Goal: Communication & Community: Answer question/provide support

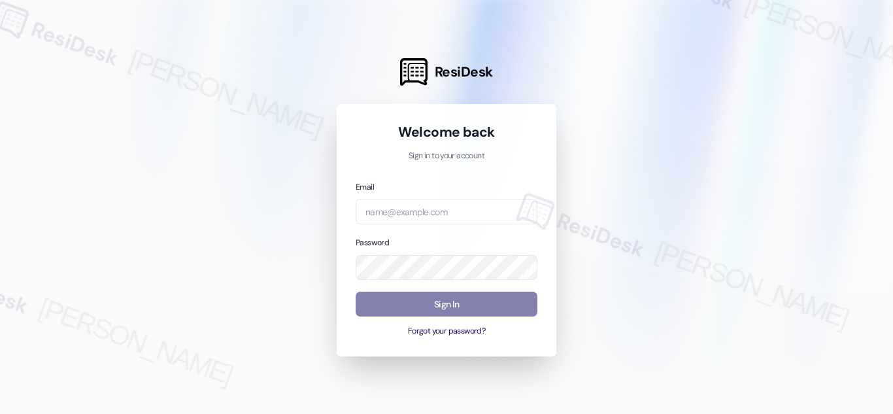
type input "automated-surveys-orion_housing-[PERSON_NAME].acueza@orion_[DOMAIN_NAME]"
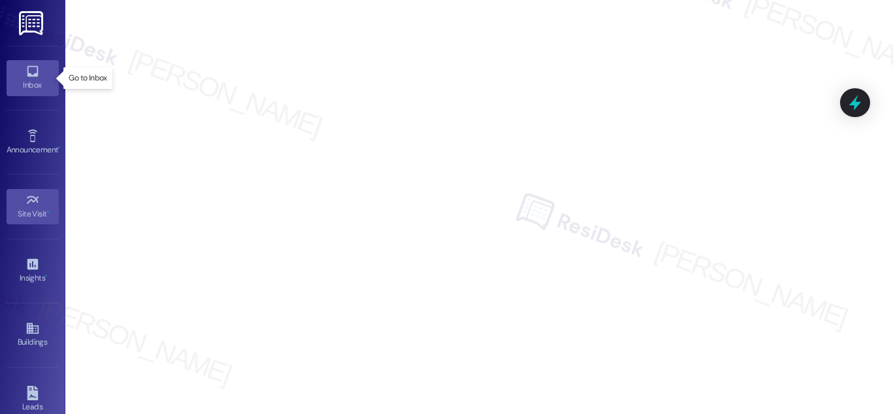
drag, startPoint x: 28, startPoint y: 83, endPoint x: 33, endPoint y: 94, distance: 12.3
click at [28, 83] on div "Inbox" at bounding box center [32, 84] width 65 height 13
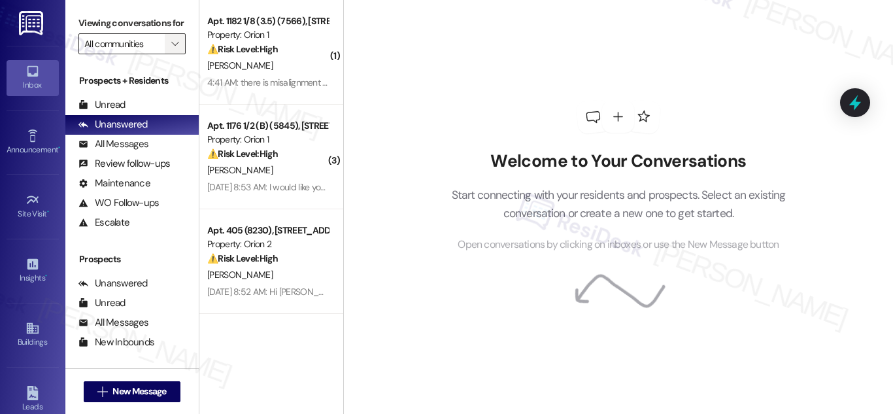
click at [171, 49] on icon "" at bounding box center [174, 44] width 7 height 10
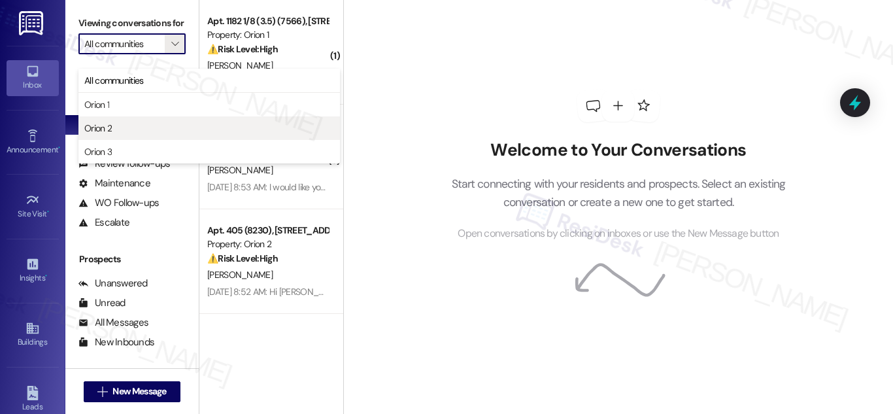
click at [102, 133] on span "Orion 2" at bounding box center [97, 128] width 27 height 13
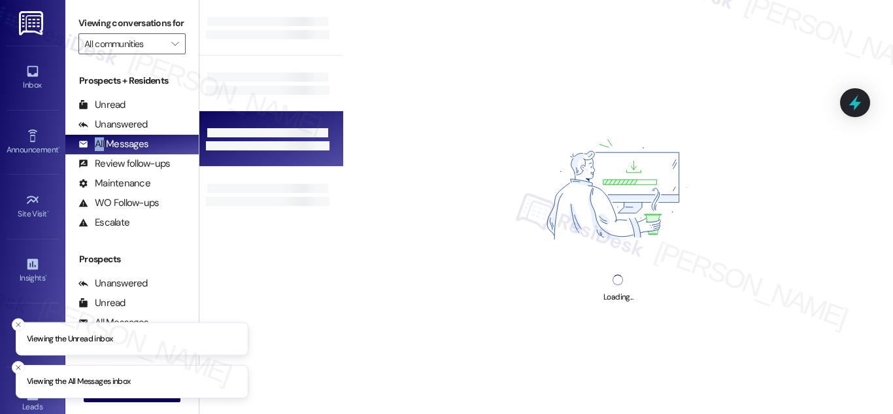
type input "Orion 2"
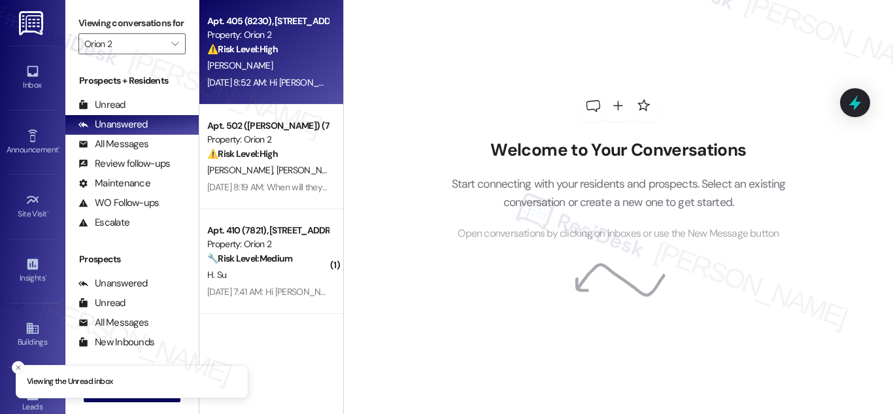
click at [256, 32] on div "Property: Orion 2" at bounding box center [267, 35] width 121 height 14
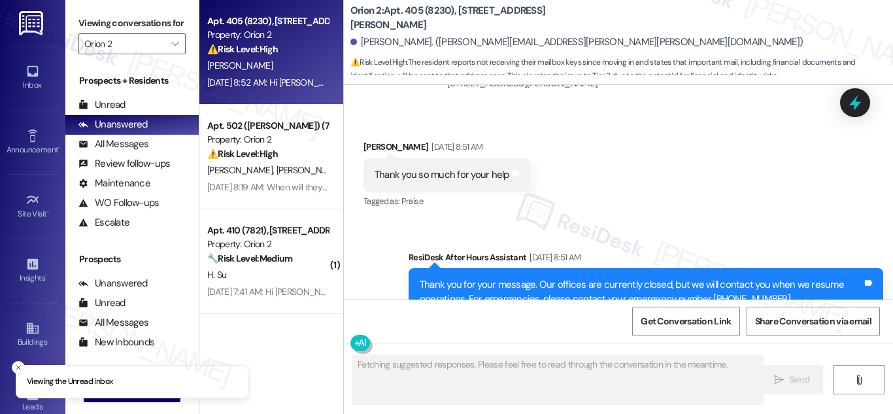
scroll to position [1157, 0]
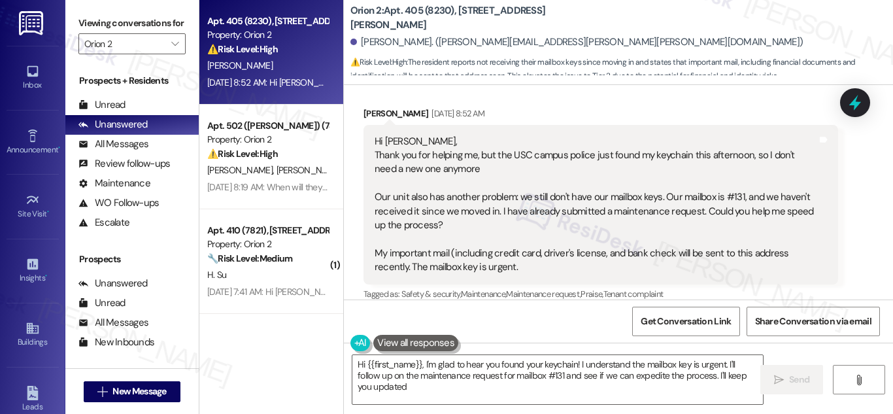
type textarea "Hi {{first_name}}, I'm glad to hear you found your keychain! I understand the m…"
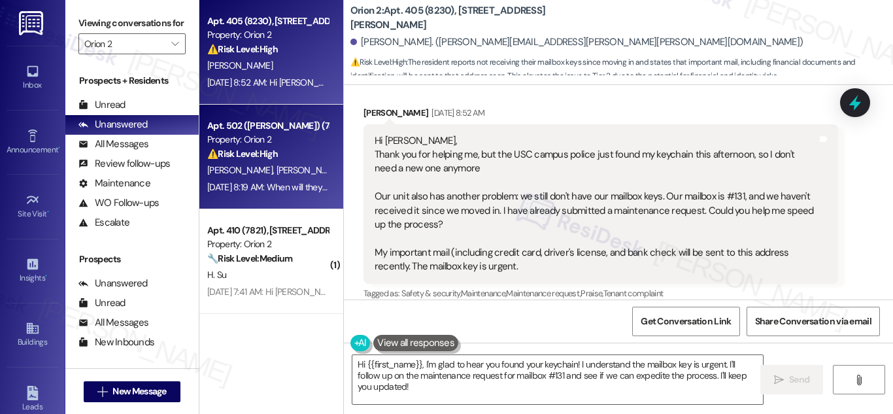
click at [270, 152] on strong "⚠️ Risk Level: High" at bounding box center [242, 154] width 71 height 12
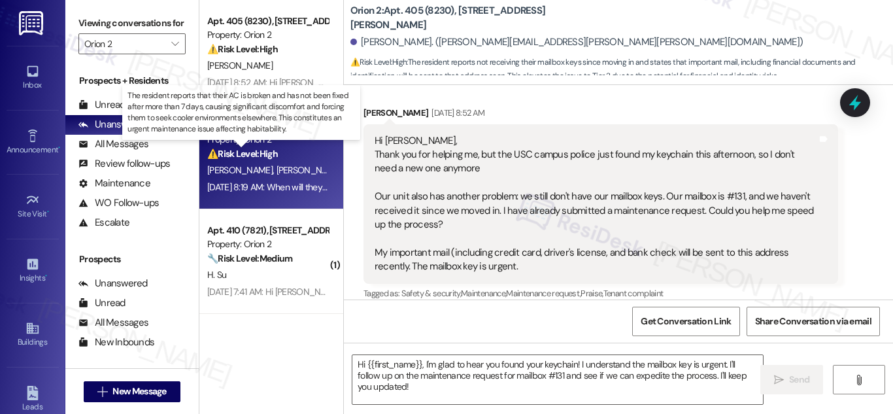
type textarea "Fetching suggested responses. Please feel free to read through the conversation…"
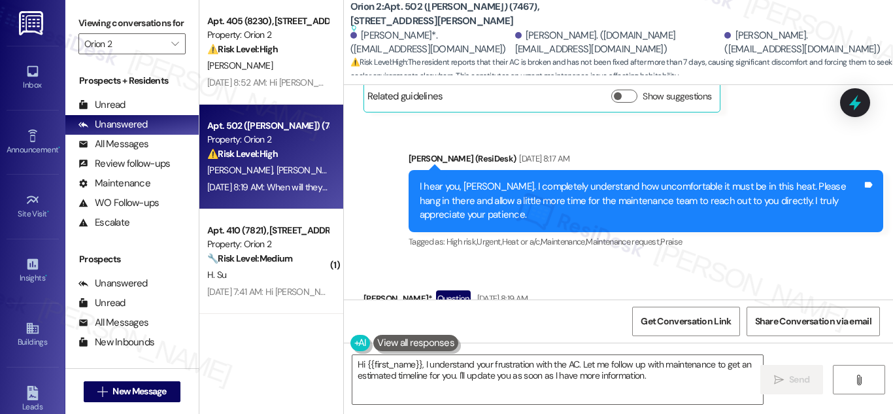
scroll to position [14543, 0]
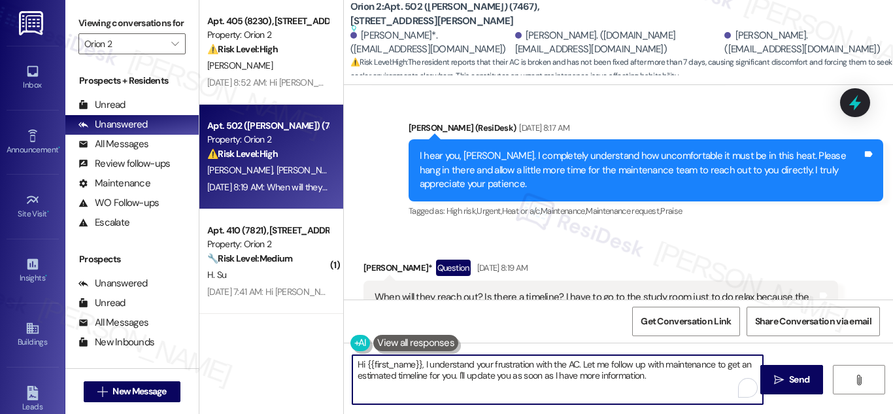
drag, startPoint x: 668, startPoint y: 379, endPoint x: 296, endPoint y: 345, distance: 373.0
click at [296, 345] on div "Apt. 405 (8230), [STREET_ADDRESS][PERSON_NAME] Property: Orion 2 ⚠️ Risk Level:…" at bounding box center [546, 207] width 694 height 414
drag, startPoint x: 296, startPoint y: 345, endPoint x: 309, endPoint y: 411, distance: 67.3
click at [296, 345] on div "Apt. 405 (8230), [STREET_ADDRESS][PERSON_NAME] Property: Orion 2 ⚠️ Risk Level:…" at bounding box center [271, 207] width 144 height 414
click at [498, 374] on textarea "Hi {{first_name}}, I understand your frustration with the AC. Let me follow up …" at bounding box center [557, 379] width 411 height 49
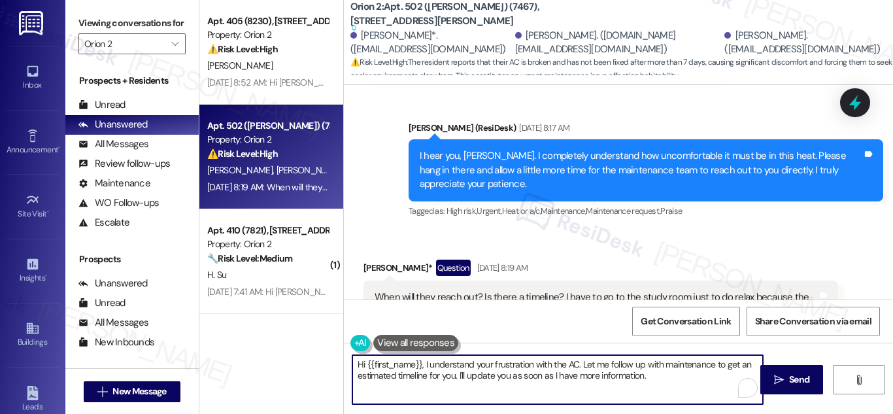
click at [422, 366] on textarea "Hi {{first_name}}, I understand your frustration with the AC. Let me follow up …" at bounding box center [557, 379] width 411 height 49
drag, startPoint x: 422, startPoint y: 366, endPoint x: 666, endPoint y: 409, distance: 247.8
click at [666, 409] on div "Hi {{first_name}}, I understand your frustration with the AC. Let me follow up …" at bounding box center [618, 392] width 549 height 98
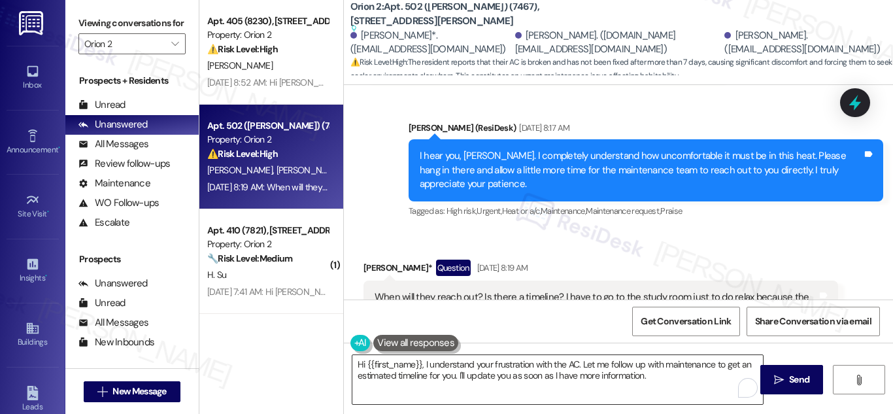
click at [591, 372] on textarea "Hi {{first_name}}, I understand your frustration with the AC. Let me follow up …" at bounding box center [557, 379] width 411 height 49
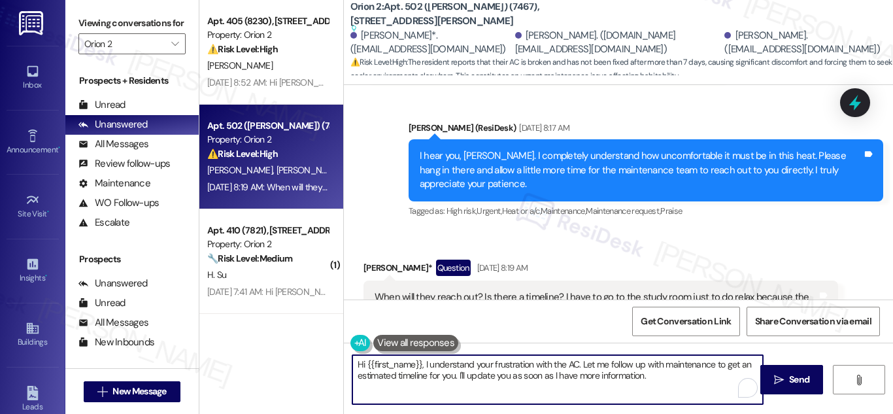
click at [650, 377] on textarea "Hi {{first_name}}, I understand your frustration with the AC. Let me follow up …" at bounding box center [557, 379] width 411 height 49
drag, startPoint x: 420, startPoint y: 363, endPoint x: 677, endPoint y: 413, distance: 261.2
click at [676, 412] on div "Hi {{first_name}}, I understand your frustration with the AC. Let me follow up …" at bounding box center [618, 392] width 549 height 98
paste textarea "I completely understand how uncomfortable it must be with the AC issue. I’ll re…"
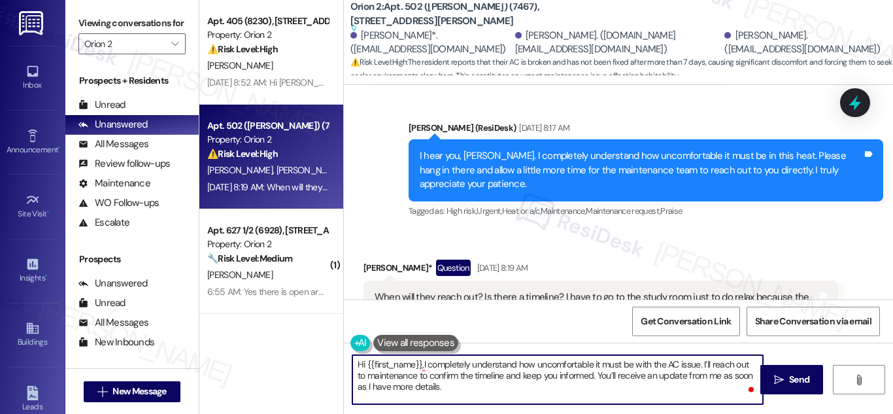
click at [418, 362] on textarea "Hi {{first_name}},I completely understand how uncomfortable it must be with the…" at bounding box center [557, 379] width 411 height 49
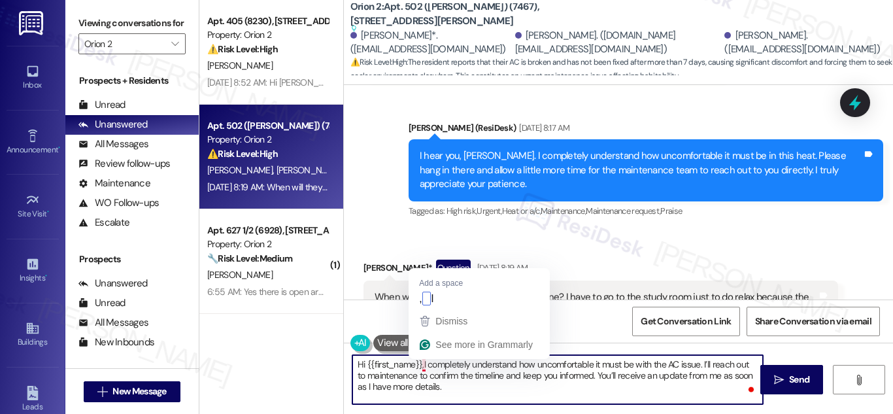
click at [421, 367] on textarea "Hi {{first_name}},I completely understand how uncomfortable it must be with the…" at bounding box center [557, 379] width 411 height 49
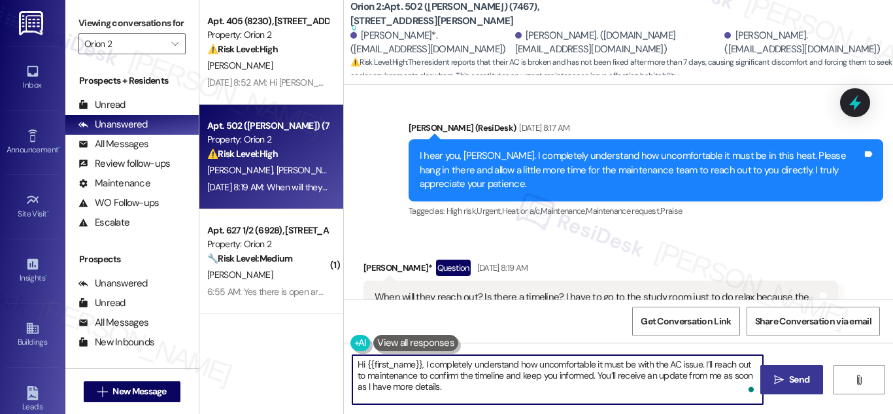
type textarea "Hi {{first_name}}, I completely understand how uncomfortable it must be with th…"
click at [796, 380] on span "Send" at bounding box center [799, 380] width 20 height 14
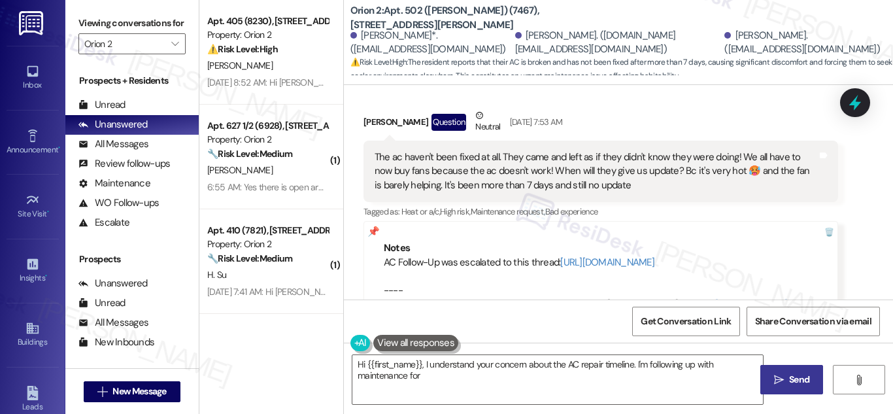
scroll to position [14248, 0]
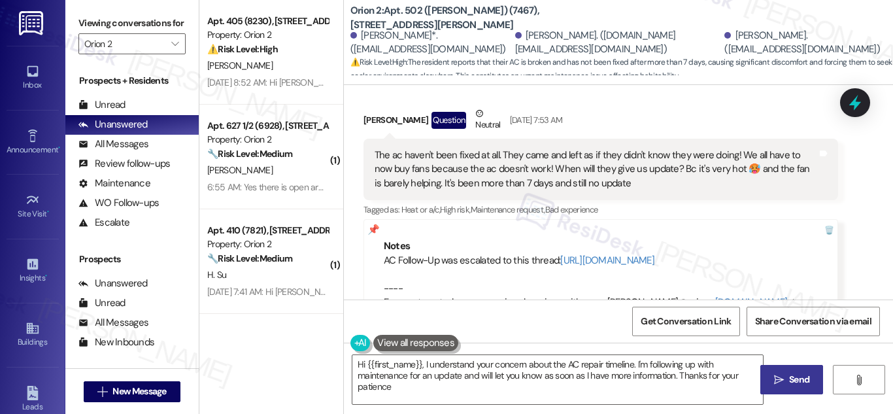
type textarea "Hi {{first_name}}, I understand your concern about the AC repair timeline. I'm …"
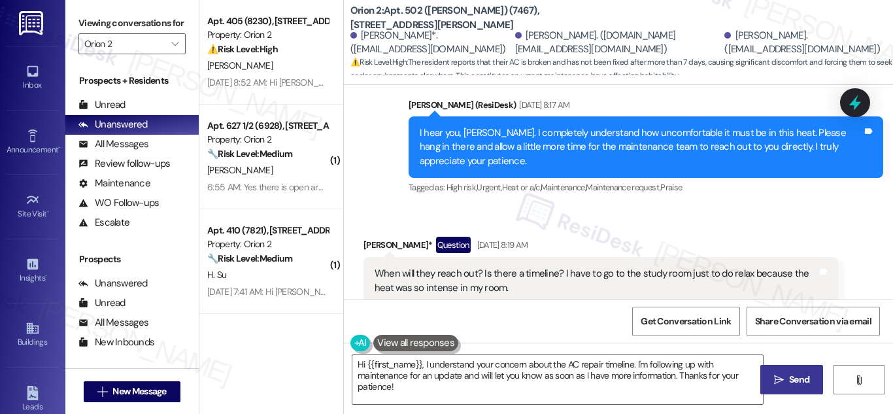
click at [481, 19] on b "Orion 2: Apt. 502 ([PERSON_NAME]) (7467), [STREET_ADDRESS][PERSON_NAME]" at bounding box center [481, 18] width 262 height 28
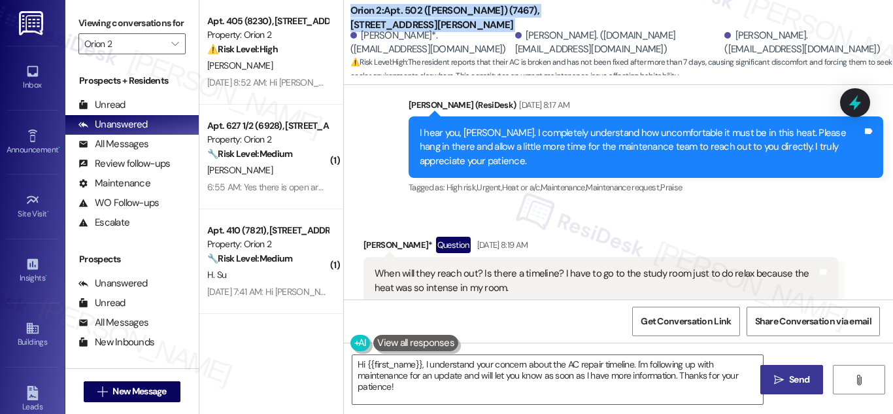
click at [481, 19] on b "Orion 2: Apt. 502 ([PERSON_NAME]) (7467), [STREET_ADDRESS][PERSON_NAME]" at bounding box center [481, 18] width 262 height 28
click at [454, 15] on b "Orion 2: Apt. 502 ([PERSON_NAME]) (7467), [STREET_ADDRESS][PERSON_NAME]" at bounding box center [481, 18] width 262 height 28
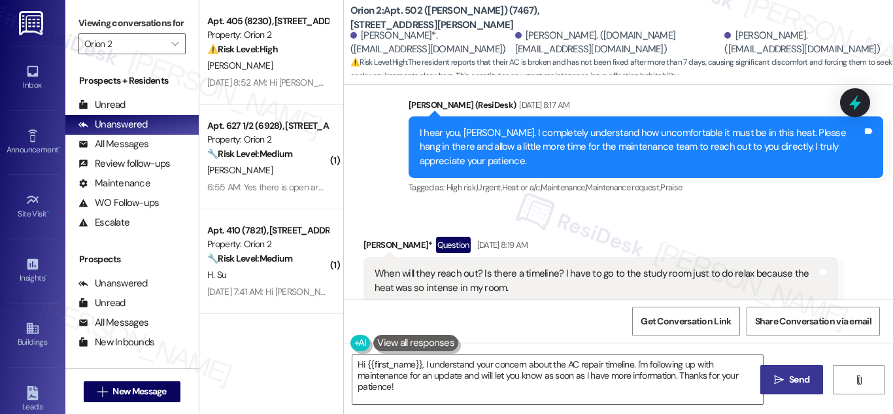
click at [367, 36] on div "[PERSON_NAME]*. ([EMAIL_ADDRESS][DOMAIN_NAME])" at bounding box center [431, 43] width 162 height 28
drag, startPoint x: 367, startPoint y: 36, endPoint x: 426, endPoint y: 39, distance: 58.9
click at [426, 39] on div "[PERSON_NAME]*. ([EMAIL_ADDRESS][DOMAIN_NAME])" at bounding box center [431, 43] width 162 height 28
copy div "[PERSON_NAME]"
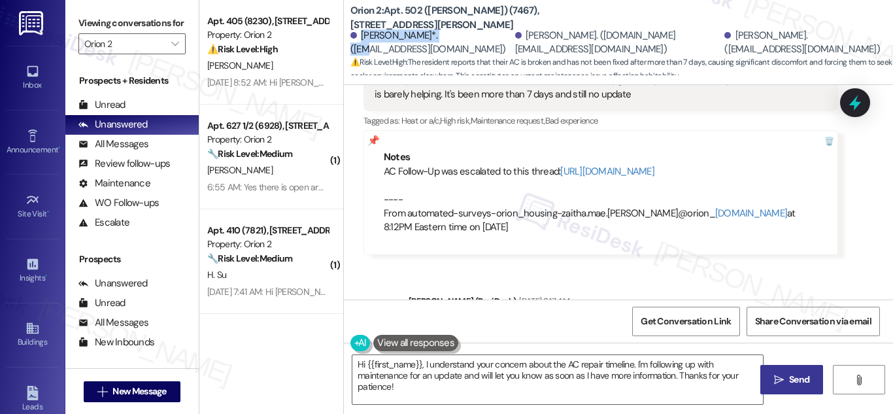
scroll to position [13604, 0]
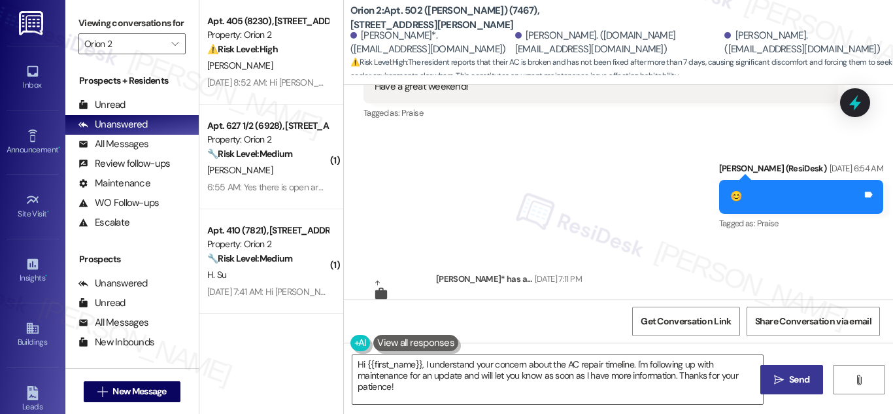
drag, startPoint x: 893, startPoint y: 293, endPoint x: 885, endPoint y: 282, distance: 13.1
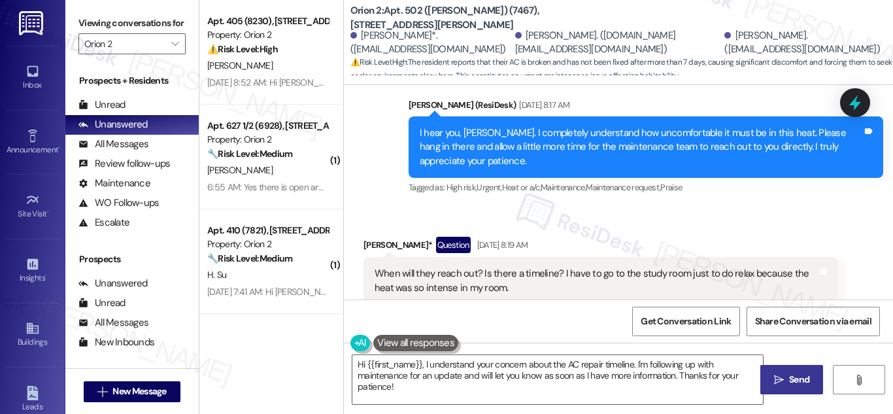
scroll to position [14467, 0]
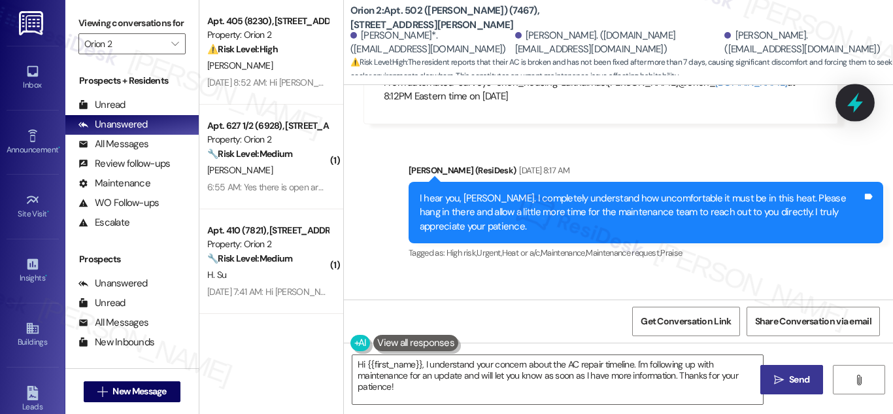
click at [851, 108] on icon at bounding box center [855, 103] width 22 height 22
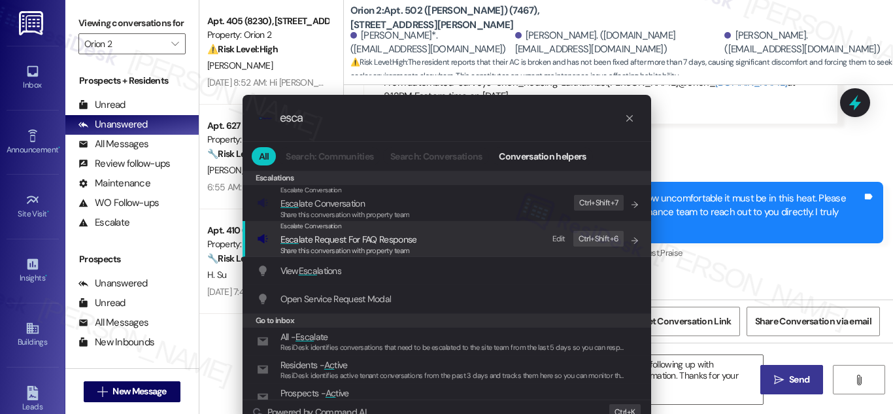
type input "esca"
click at [839, 250] on div ".cls-1{fill:#0a055f;}.cls-2{fill:#0cc4c4;} resideskLogoBlueOrange esca All Sear…" at bounding box center [446, 207] width 893 height 414
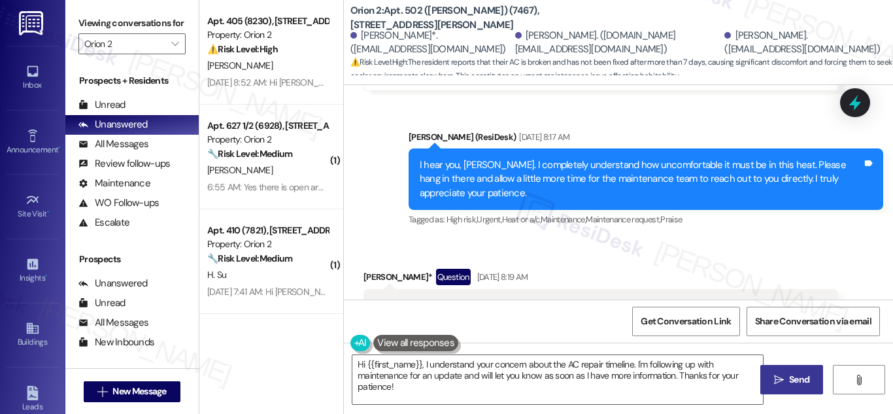
scroll to position [14533, 0]
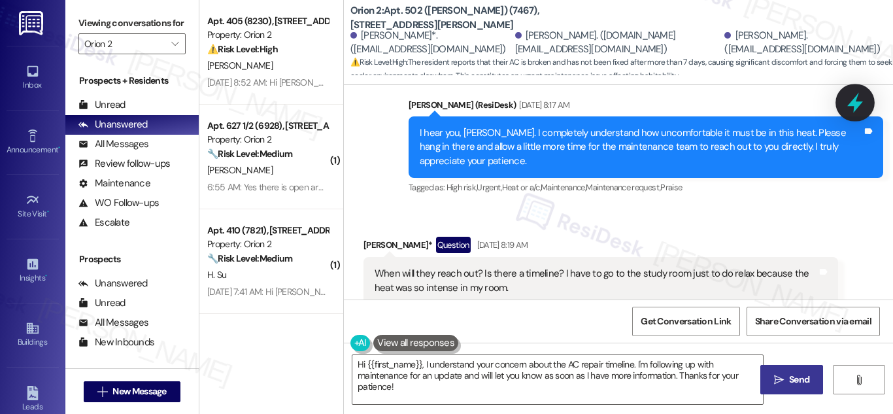
click at [853, 97] on icon at bounding box center [855, 103] width 22 height 22
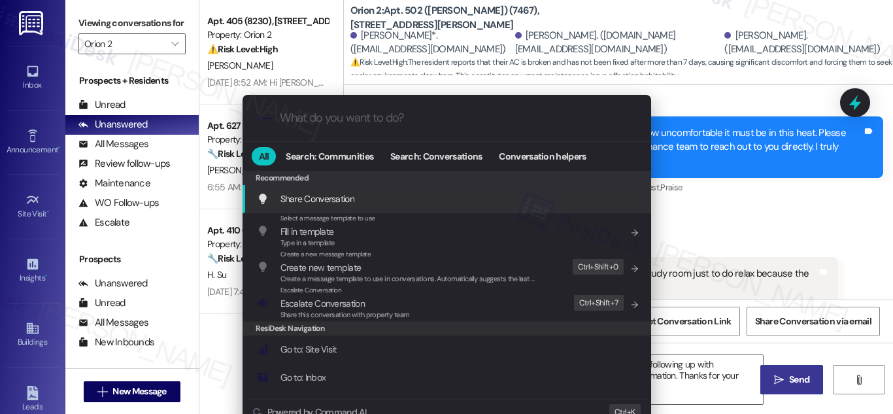
click at [452, 120] on input "What do you want to do?" at bounding box center [457, 118] width 355 height 14
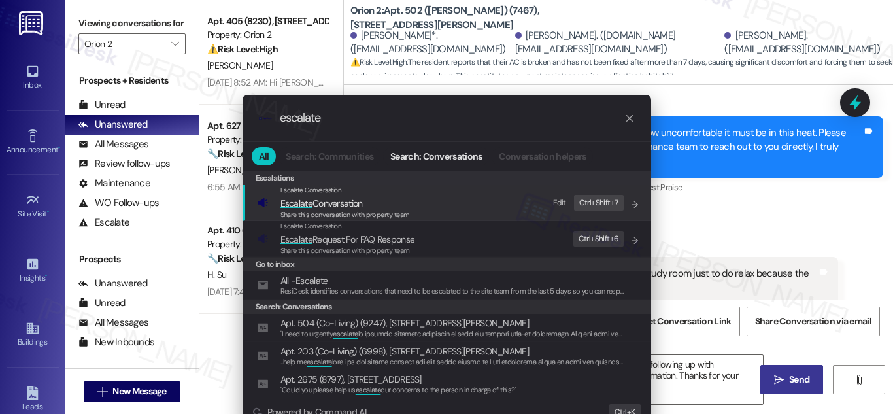
type input "escalate"
click at [322, 199] on span "Escalate Conversation" at bounding box center [322, 203] width 82 height 12
click at [322, 221] on div "Escalate Conversation Escalate Request For FAQ Response Share this conversation…" at bounding box center [447, 239] width 409 height 36
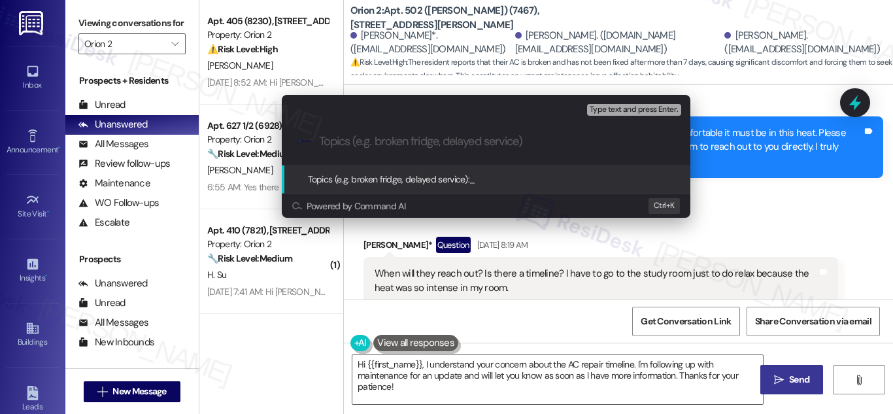
paste input "“Following Up on AC Repair Timeline”"
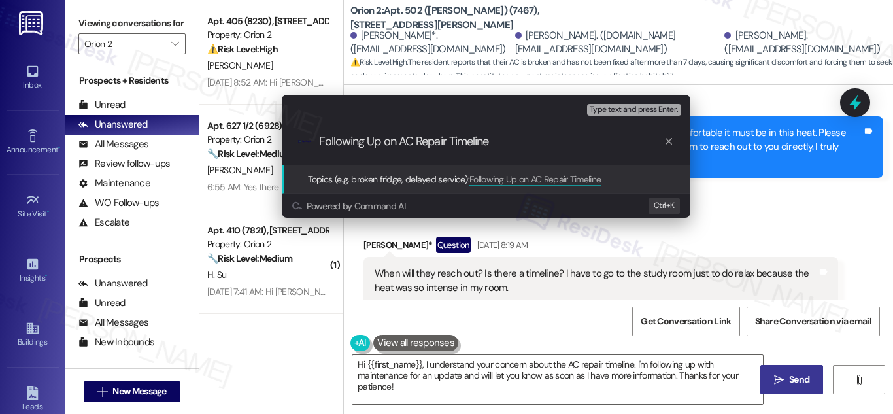
click at [561, 138] on input "Following Up on AC Repair Timeline" at bounding box center [491, 142] width 345 height 14
paste input "27044"
type input "Following Up on AC Repair Timeline - WO#27044"
click at [466, 179] on span "Topics (e.g. broken fridge, delayed service):" at bounding box center [389, 179] width 162 height 12
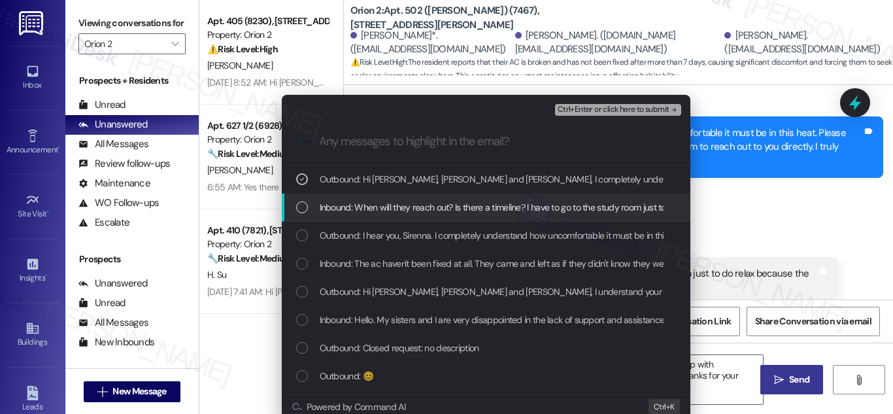
click at [301, 211] on div "List of options" at bounding box center [302, 207] width 12 height 12
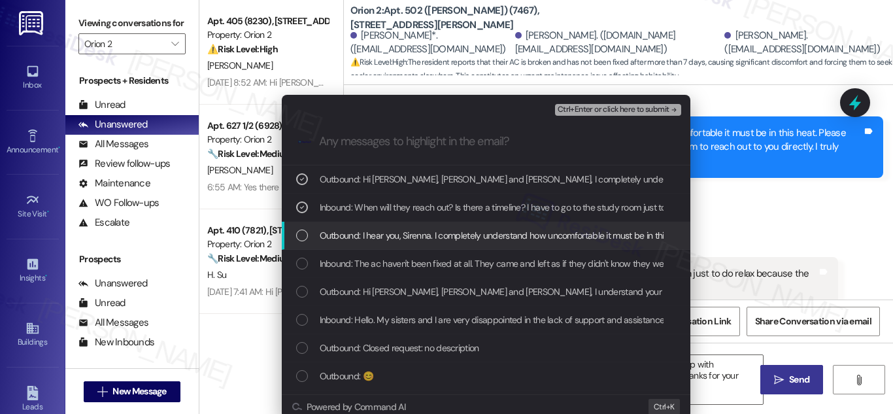
click at [298, 236] on div "List of options" at bounding box center [302, 236] width 12 height 12
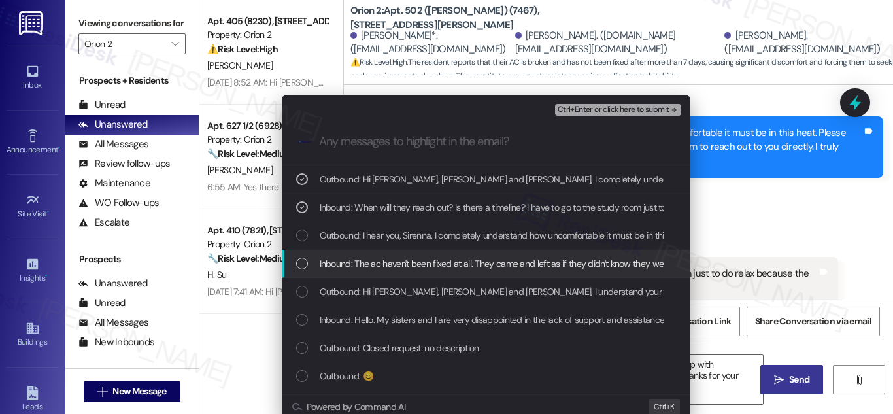
click at [298, 258] on div "List of options" at bounding box center [302, 264] width 12 height 12
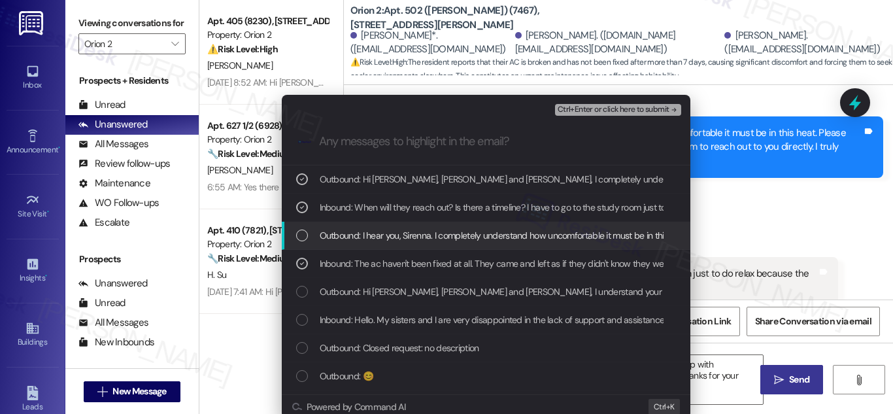
click at [302, 237] on div "List of options" at bounding box center [302, 236] width 12 height 12
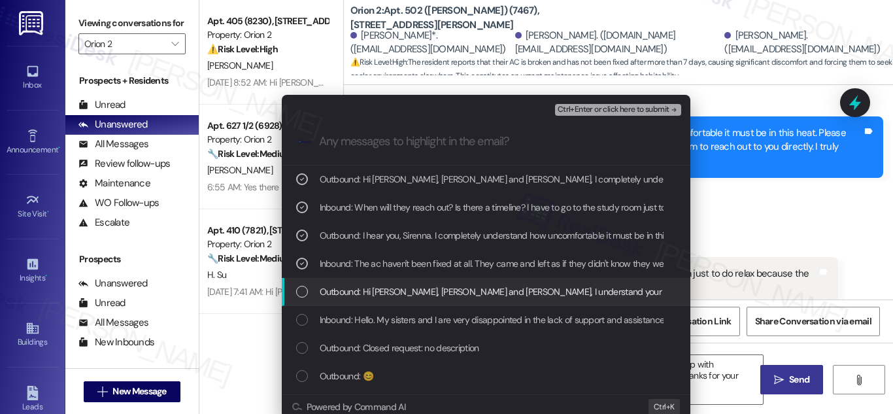
click at [298, 289] on div "List of options" at bounding box center [302, 292] width 12 height 12
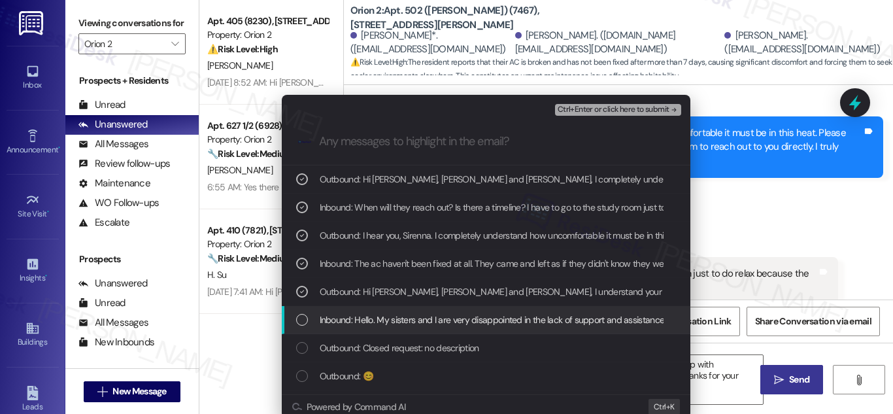
click at [298, 320] on div "List of options" at bounding box center [302, 320] width 12 height 12
click at [298, 316] on div "List of options" at bounding box center [302, 320] width 12 height 12
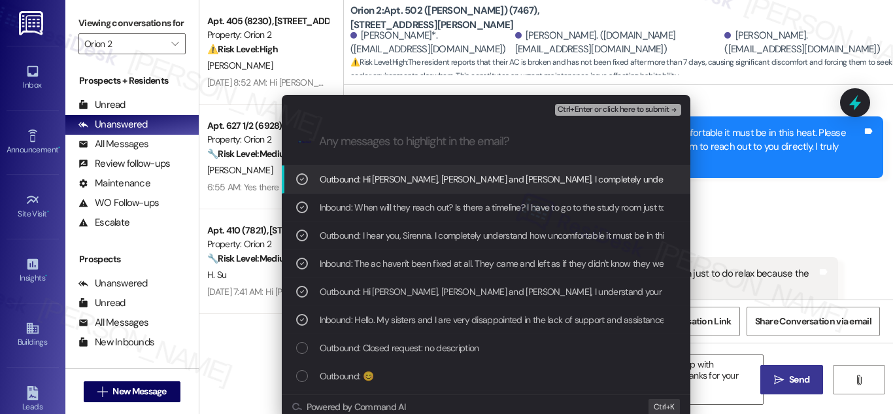
click at [600, 106] on span "Ctrl+Enter or click here to submit" at bounding box center [614, 109] width 112 height 9
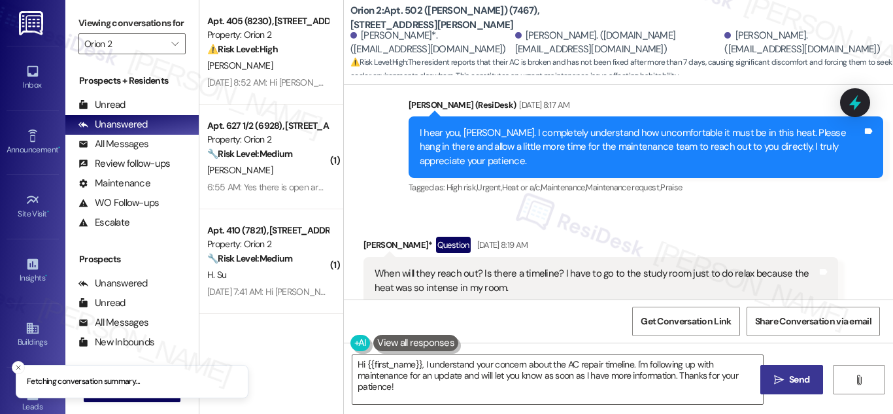
click at [600, 257] on div "When will they reach out? Is there a timeline? I have to go to the study room j…" at bounding box center [601, 281] width 475 height 48
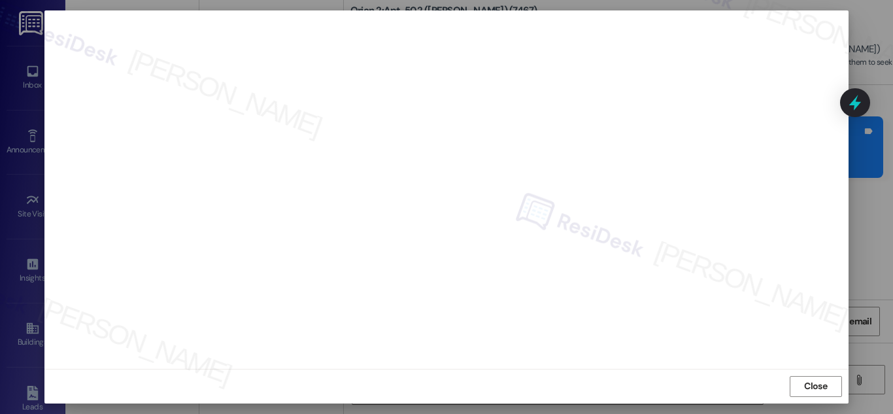
scroll to position [0, 0]
click at [768, 393] on div "Close" at bounding box center [446, 400] width 804 height 35
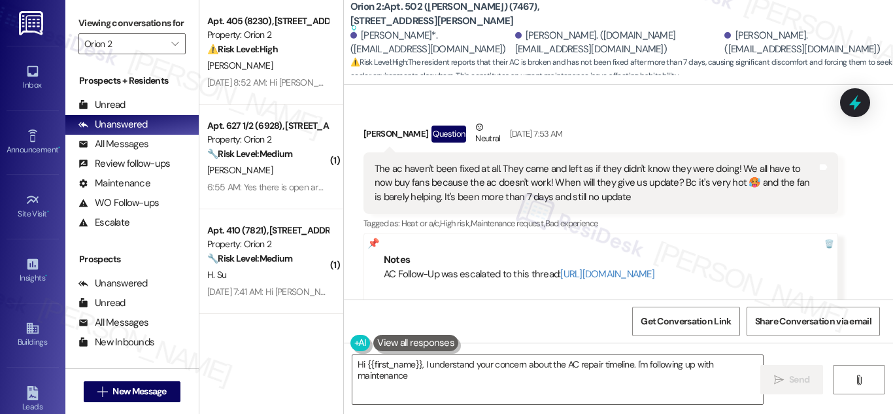
scroll to position [14646, 0]
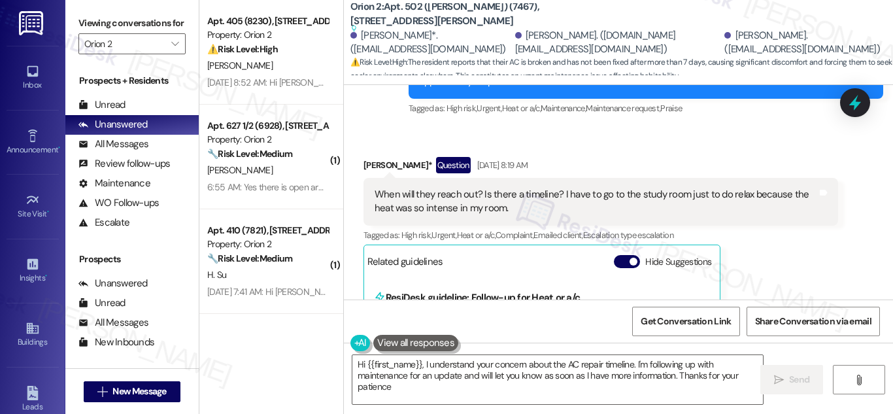
type textarea "Hi {{first_name}}, I understand your concern about the AC repair timeline. I'm …"
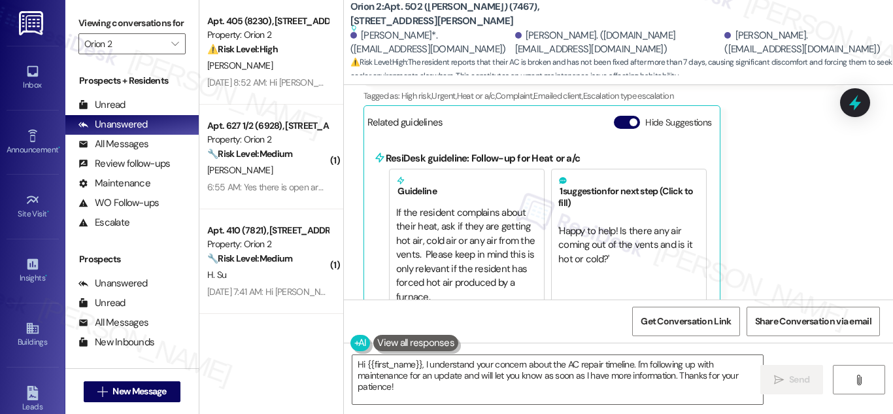
click at [889, 302] on div "Get Conversation Link Share Conversation via email" at bounding box center [618, 320] width 549 height 43
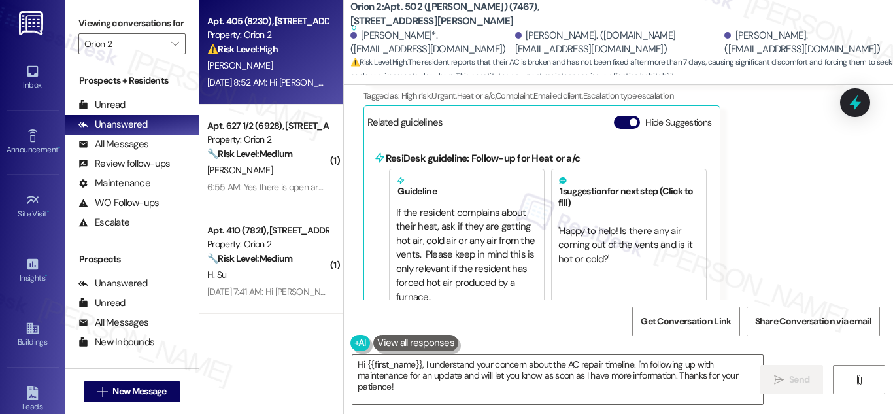
click at [244, 40] on div "Property: Orion 2" at bounding box center [267, 35] width 121 height 14
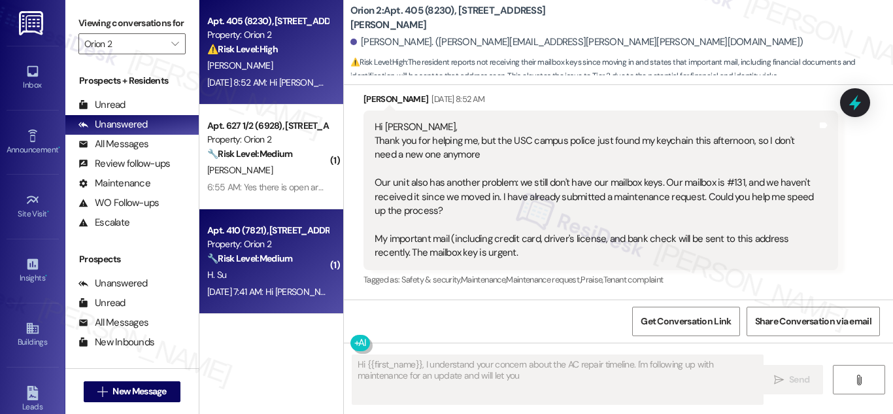
type textarea "Hi {{first_name}}, I understand your concern about the AC repair timeline. I'm …"
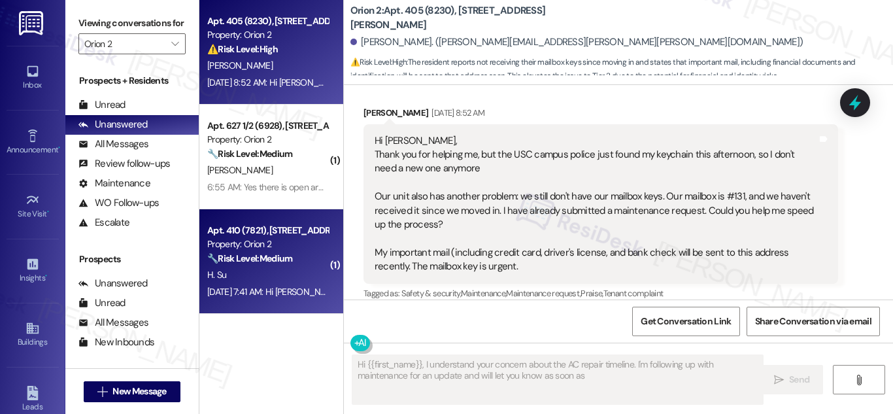
click at [232, 258] on strong "🔧 Risk Level: Medium" at bounding box center [249, 258] width 85 height 12
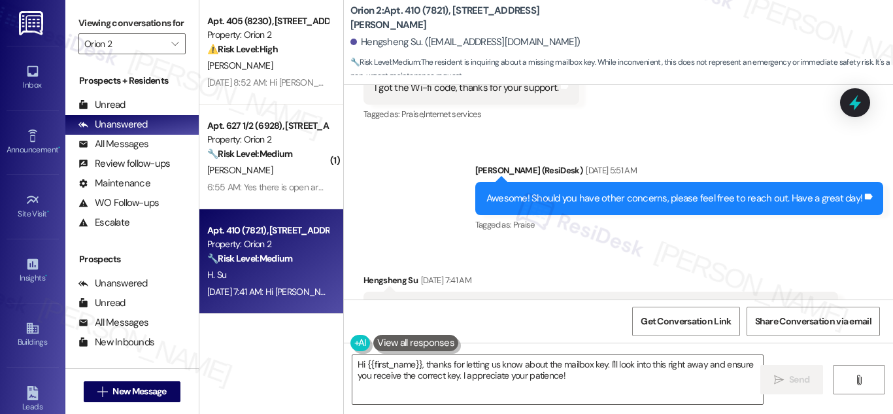
scroll to position [1435, 0]
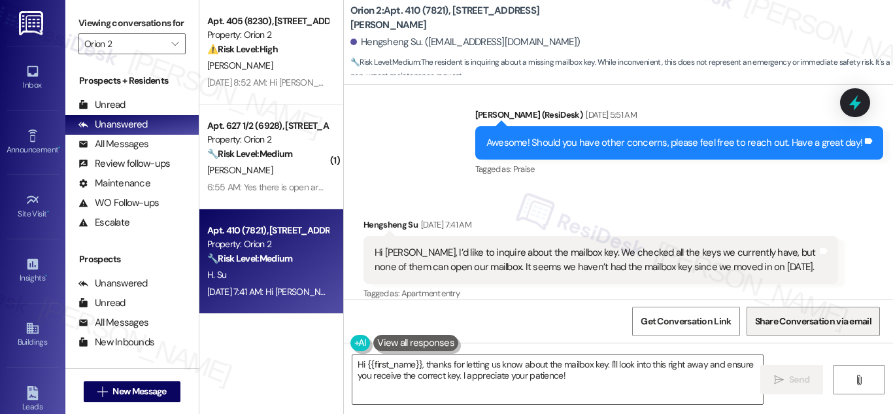
drag, startPoint x: 893, startPoint y: 220, endPoint x: 873, endPoint y: 308, distance: 90.4
click at [873, 308] on span "Share Conversation via email" at bounding box center [814, 321] width 122 height 28
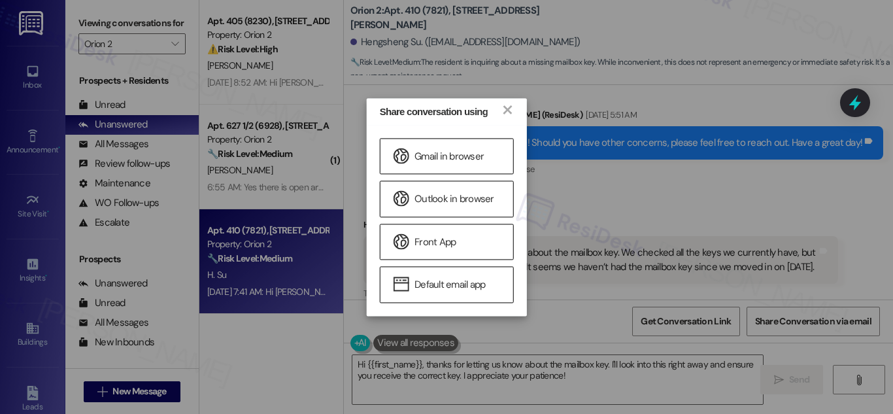
click at [774, 211] on div "Share conversation using × Gmail in browser Outlook in browser Front App Defaul…" at bounding box center [446, 207] width 893 height 414
click at [774, 218] on div "Hengsheng [DATE] 7:41 AM" at bounding box center [601, 227] width 475 height 18
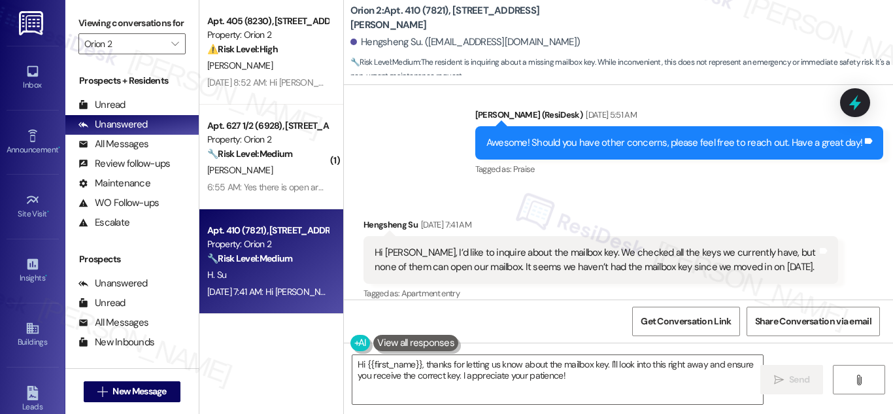
click at [505, 246] on div "Hi [PERSON_NAME], I’d like to inquire about the mailbox key. We checked all the…" at bounding box center [596, 260] width 443 height 28
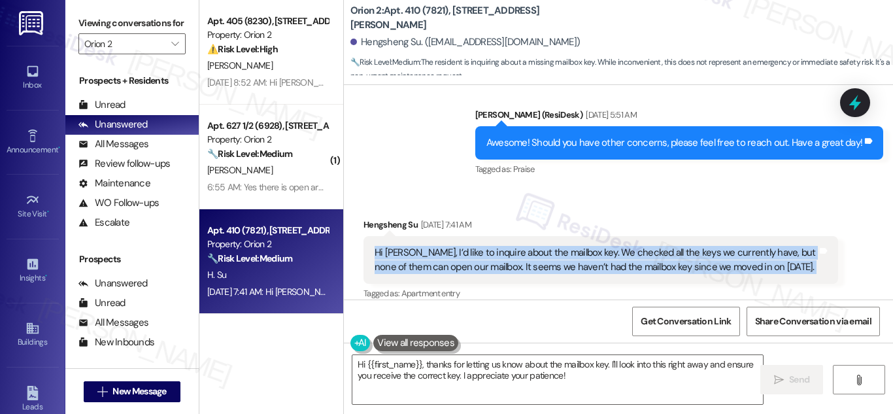
click at [505, 246] on div "Hi [PERSON_NAME], I’d like to inquire about the mailbox key. We checked all the…" at bounding box center [596, 260] width 443 height 28
copy div "Hi [PERSON_NAME], I’d like to inquire about the mailbox key. We checked all the…"
drag, startPoint x: 530, startPoint y: 242, endPoint x: 602, endPoint y: 57, distance: 198.5
click at [600, 58] on span "🔧 Risk Level: Medium : The resident is inquiring about a missing mailbox key. W…" at bounding box center [621, 70] width 543 height 28
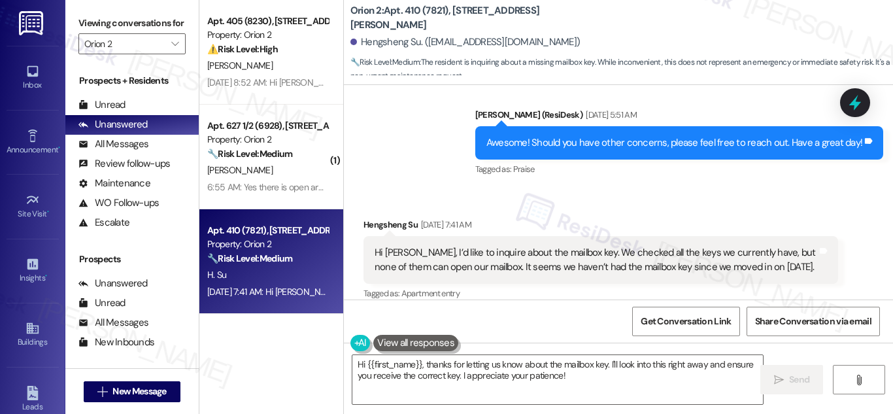
click at [654, 246] on div "Hi [PERSON_NAME], I’d like to inquire about the mailbox key. We checked all the…" at bounding box center [596, 260] width 443 height 28
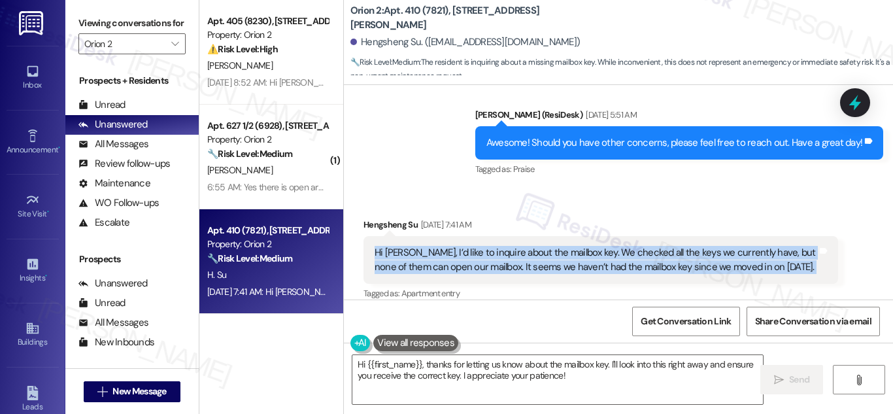
click at [654, 246] on div "Hi [PERSON_NAME], I’d like to inquire about the mailbox key. We checked all the…" at bounding box center [596, 260] width 443 height 28
copy div "Hi [PERSON_NAME], I’d like to inquire about the mailbox key. We checked all the…"
click at [414, 48] on div "Hengsheng Su. ([EMAIL_ADDRESS][DOMAIN_NAME])" at bounding box center [465, 42] width 230 height 14
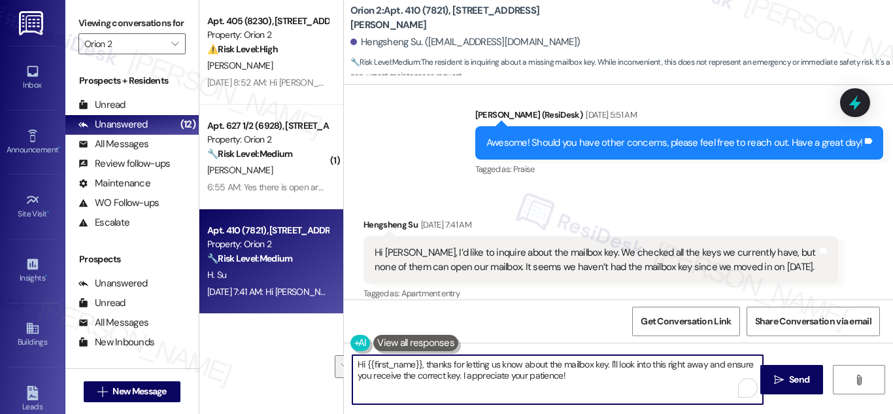
drag, startPoint x: 423, startPoint y: 364, endPoint x: 456, endPoint y: 384, distance: 38.7
click at [456, 384] on textarea "Hi {{first_name}}, thanks for letting us know about the mailbox key. I'll look …" at bounding box center [557, 379] width 411 height 49
drag, startPoint x: 423, startPoint y: 364, endPoint x: 454, endPoint y: 383, distance: 36.3
click at [454, 383] on textarea "Hi {{first_name}}, thanks for letting us know about the mailbox key. I'll look …" at bounding box center [557, 379] width 411 height 49
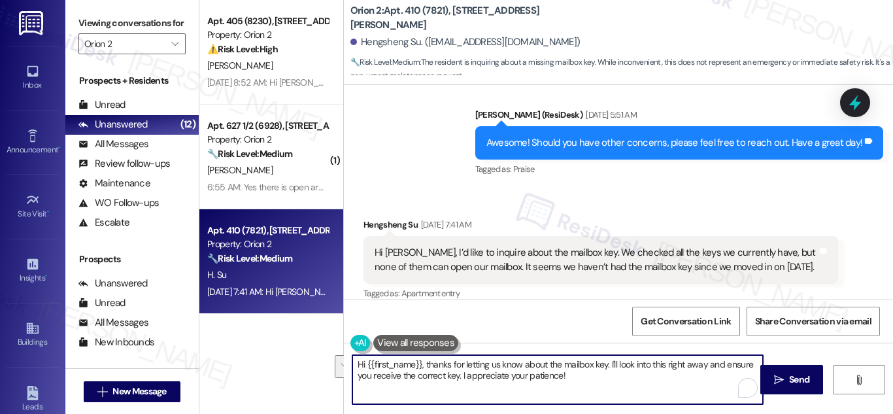
click at [454, 383] on textarea "Hi {{first_name}}, thanks for letting us know about the mailbox key. I'll look …" at bounding box center [557, 379] width 411 height 49
drag, startPoint x: 455, startPoint y: 376, endPoint x: 438, endPoint y: 364, distance: 21.1
click at [438, 364] on textarea "Hi {{first_name}}, thanks for letting us know about the mailbox key. I'll look …" at bounding box center [557, 379] width 411 height 49
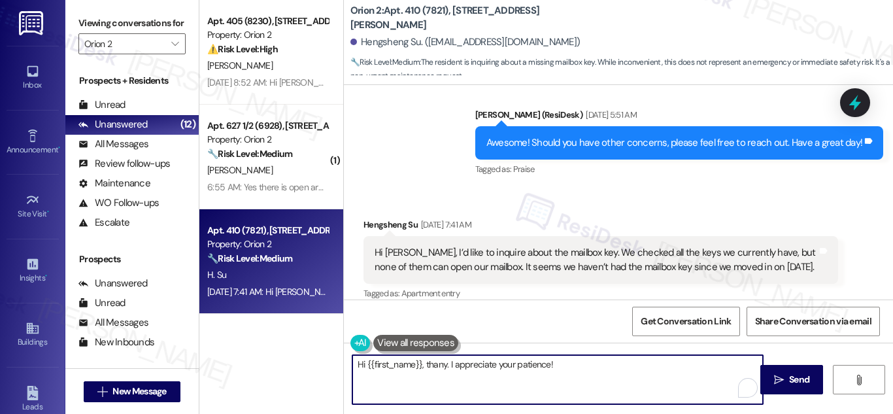
click at [444, 368] on textarea "Hi {{first_name}}, thany. I appreciate your patience!" at bounding box center [557, 379] width 411 height 49
click at [444, 369] on textarea "Hi {{first_name}}, thany. I appreciate your patience!" at bounding box center [557, 379] width 411 height 49
paste textarea "Thanks for reaching out. I’m sorry to hear you haven’t had access to your mailb…"
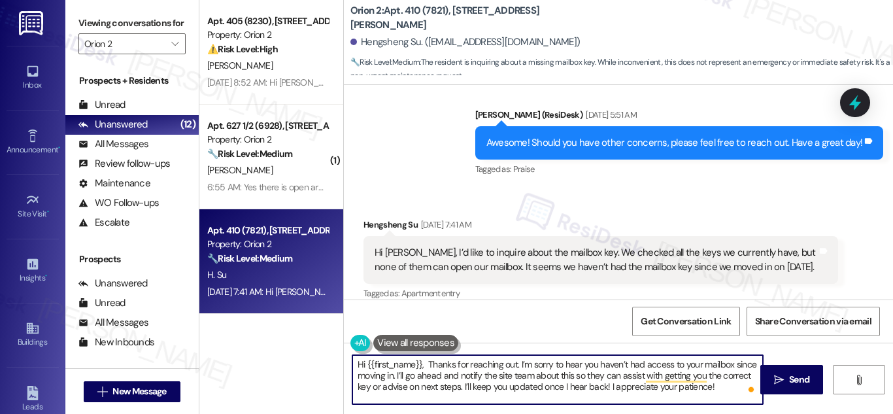
click at [485, 375] on textarea "Hi {{first_name}}, Thanks for reaching out. I’m sorry to hear you haven’t had a…" at bounding box center [557, 379] width 411 height 49
click at [501, 375] on textarea "Hi {{first_name}}, Thanks for reaching out. I’m sorry to hear you haven’t had a…" at bounding box center [557, 379] width 411 height 49
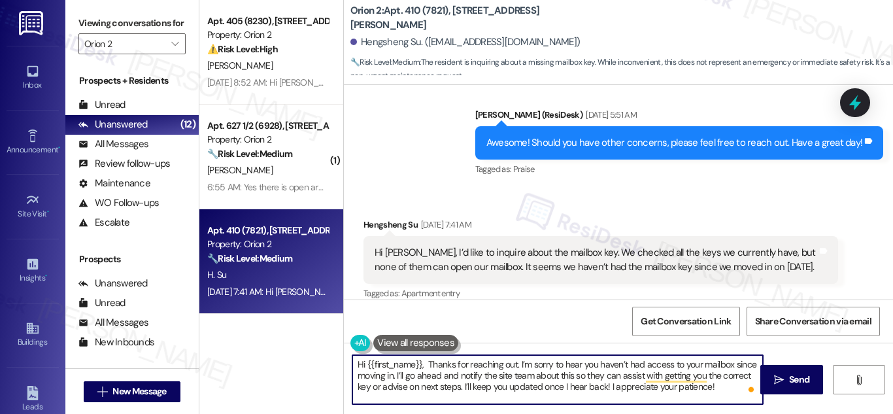
click at [501, 375] on textarea "Hi {{first_name}}, Thanks for reaching out. I’m sorry to hear you haven’t had a…" at bounding box center [557, 379] width 411 height 49
click at [469, 377] on textarea "Hi {{first_name}}, Thanks for reaching out. I’m sorry to hear you haven’t had a…" at bounding box center [557, 379] width 411 height 49
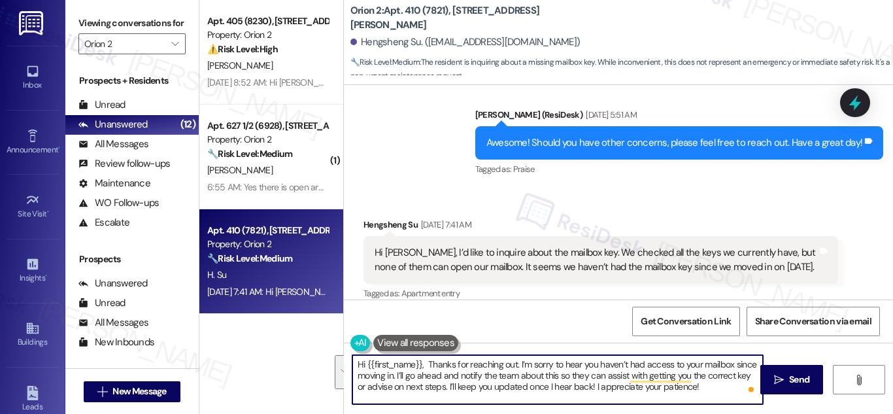
click at [469, 377] on textarea "Hi {{first_name}}, Thanks for reaching out. I’m sorry to hear you haven’t had a…" at bounding box center [557, 379] width 411 height 49
click at [470, 378] on textarea "Hi {{first_name}}, Thanks for reaching out. I’m sorry to hear you haven’t had a…" at bounding box center [557, 379] width 411 height 49
click at [473, 379] on textarea "Hi {{first_name}}, Thanks for reaching out. I’m sorry to hear you haven’t had a…" at bounding box center [557, 379] width 411 height 49
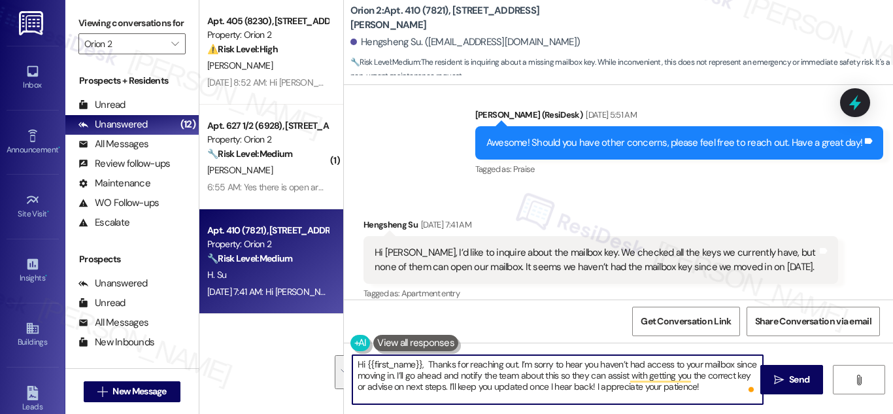
click at [473, 379] on textarea "Hi {{first_name}}, Thanks for reaching out. I’m sorry to hear you haven’t had a…" at bounding box center [557, 379] width 411 height 49
click at [600, 376] on textarea "Hi {{first_name}}, Thanks for reaching out. I’m sorry to hear you haven’t had a…" at bounding box center [557, 379] width 411 height 49
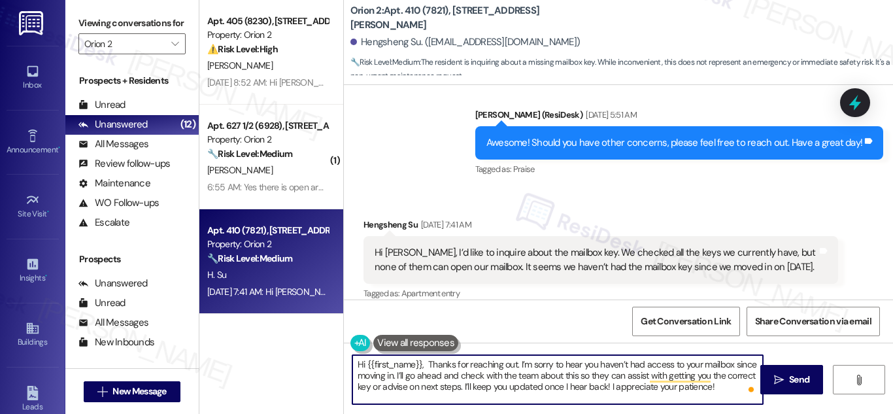
click at [598, 376] on textarea "Hi {{first_name}}, Thanks for reaching out. I’m sorry to hear you haven’t had a…" at bounding box center [557, 379] width 411 height 49
click at [596, 376] on textarea "Hi {{first_name}}, Thanks for reaching out. I’m sorry to hear you haven’t had a…" at bounding box center [557, 379] width 411 height 49
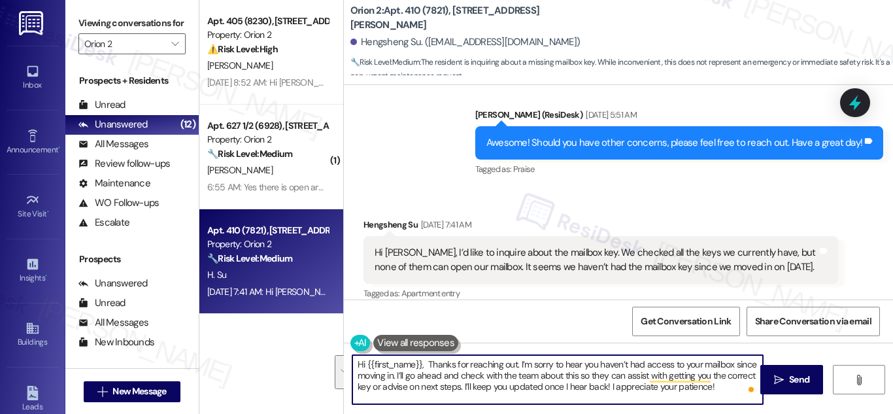
click at [596, 376] on textarea "Hi {{first_name}}, Thanks for reaching out. I’m sorry to hear you haven’t had a…" at bounding box center [557, 379] width 411 height 49
drag, startPoint x: 596, startPoint y: 376, endPoint x: 604, endPoint y: 377, distance: 7.9
click at [604, 377] on textarea "Hi {{first_name}}, Thanks for reaching out. I’m sorry to hear you haven’t had a…" at bounding box center [557, 379] width 411 height 49
click at [626, 376] on textarea "Hi {{first_name}}, Thanks for reaching out. I’m sorry to hear you haven’t had a…" at bounding box center [557, 379] width 411 height 49
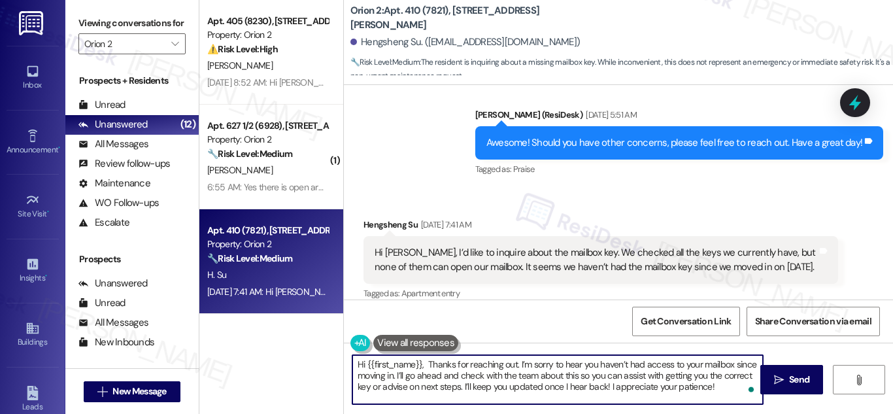
click at [631, 375] on textarea "Hi {{first_name}}, Thanks for reaching out. I’m sorry to hear you haven’t had a…" at bounding box center [557, 379] width 411 height 49
drag, startPoint x: 631, startPoint y: 375, endPoint x: 649, endPoint y: 378, distance: 17.8
click at [649, 378] on textarea "Hi {{first_name}}, Thanks for reaching out. I’m sorry to hear you haven’t had a…" at bounding box center [557, 379] width 411 height 49
click at [602, 367] on textarea "Hi {{first_name}}, Thanks for reaching out. I’m sorry to hear you haven’t had a…" at bounding box center [557, 379] width 411 height 49
drag, startPoint x: 427, startPoint y: 364, endPoint x: 692, endPoint y: 389, distance: 266.6
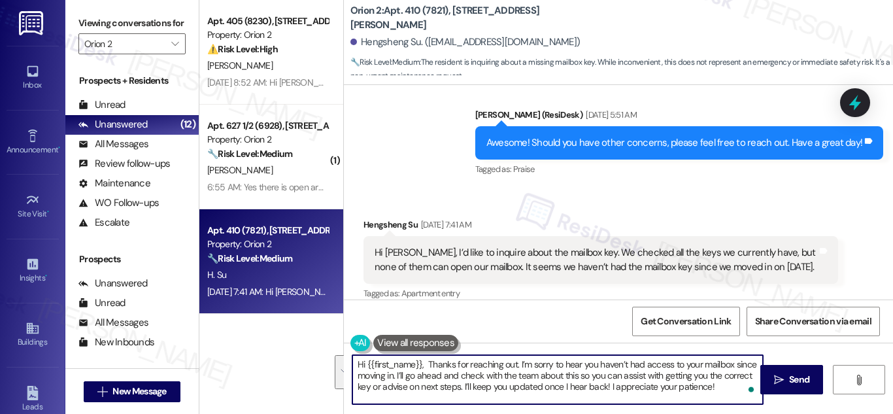
click at [720, 398] on textarea "Hi {{first_name}}, Thanks for reaching out. I’m sorry to hear you haven’t had a…" at bounding box center [557, 379] width 411 height 49
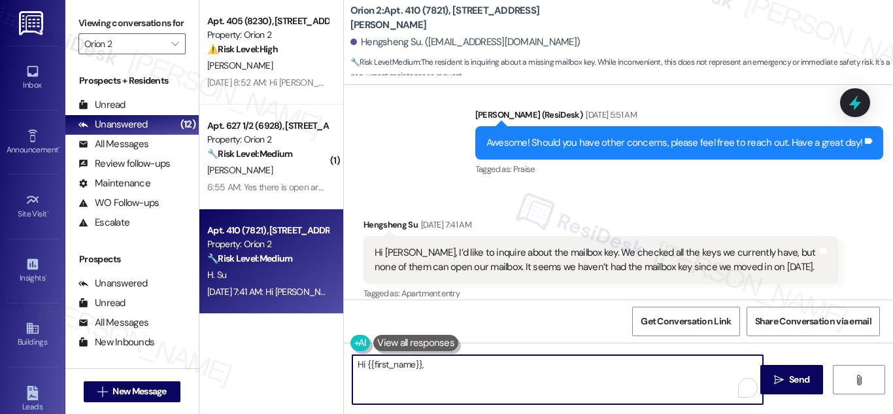
paste textarea "Thank you for reaching out. I’m sorry to hear that you haven’t been able to acc…"
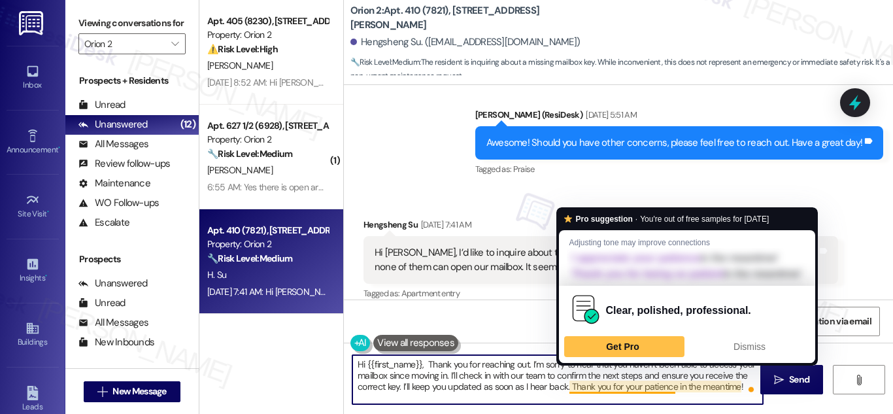
click at [502, 372] on textarea "Hi {{first_name}}, Thank you for reaching out. I’m sorry to hear that you haven…" at bounding box center [557, 379] width 411 height 49
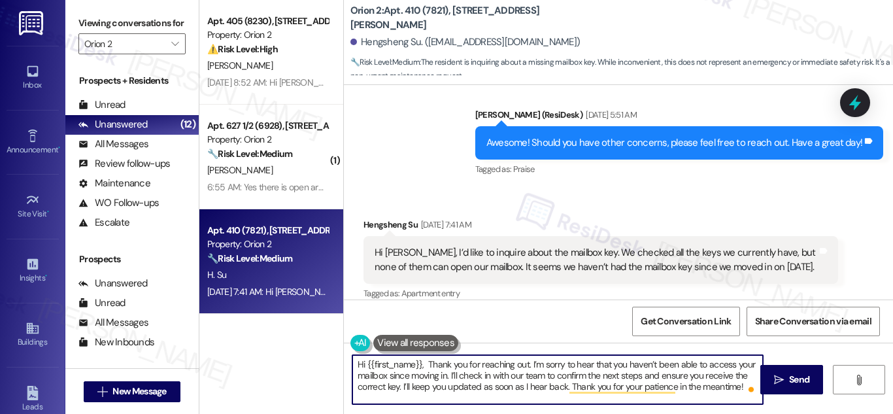
click at [424, 366] on textarea "Hi {{first_name}}, Thank you for reaching out. I’m sorry to hear that you haven…" at bounding box center [557, 379] width 411 height 49
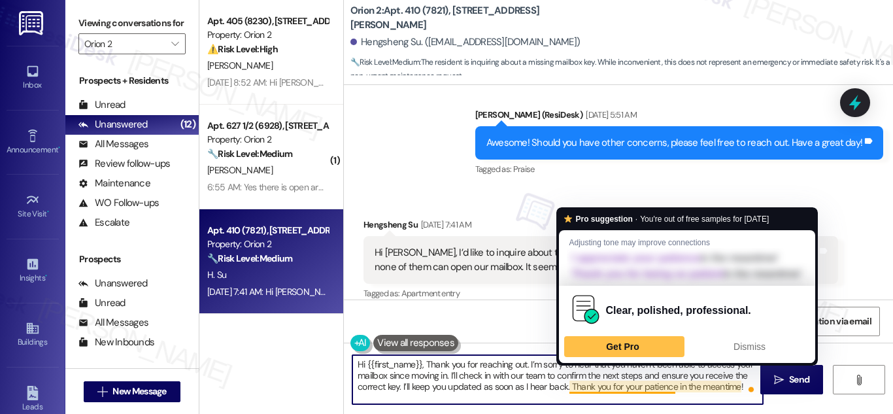
click at [481, 375] on textarea "Hi {{first_name}}, Thank you for reaching out. I’m sorry to hear that you haven…" at bounding box center [557, 379] width 411 height 49
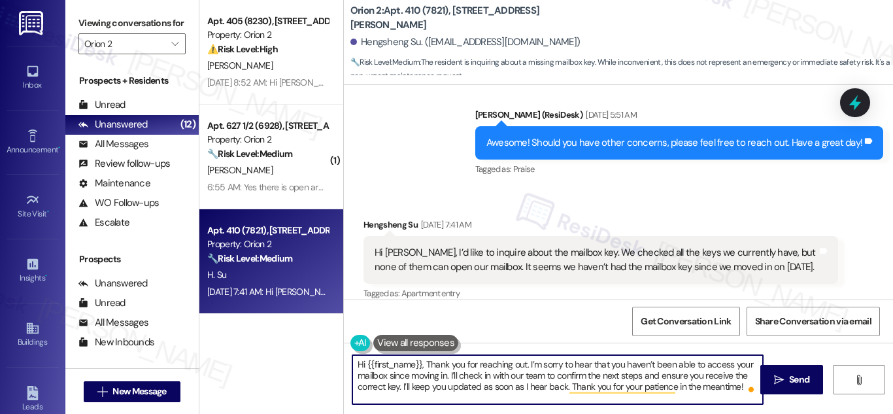
drag, startPoint x: 493, startPoint y: 380, endPoint x: 509, endPoint y: 383, distance: 16.0
click at [494, 380] on textarea "Hi {{first_name}}, Thank you for reaching out. I’m sorry to hear that you haven…" at bounding box center [557, 379] width 411 height 49
drag, startPoint x: 590, startPoint y: 377, endPoint x: 595, endPoint y: 388, distance: 12.9
click at [595, 388] on textarea "Hi {{first_name}}, Thank you for reaching out. I’m sorry to hear that you haven…" at bounding box center [557, 379] width 411 height 49
click at [694, 389] on textarea "Hi {{first_name}}, Thank you for reaching out. I’m sorry to hear that you haven…" at bounding box center [557, 379] width 411 height 49
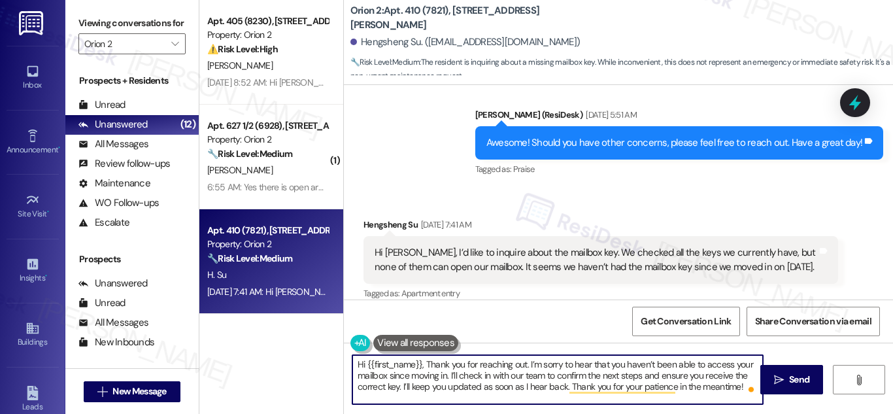
click at [672, 375] on textarea "Hi {{first_name}}, Thank you for reaching out. I’m sorry to hear that you haven…" at bounding box center [557, 379] width 411 height 49
drag, startPoint x: 672, startPoint y: 388, endPoint x: 735, endPoint y: 389, distance: 62.8
click at [735, 389] on textarea "Hi {{first_name}}, Thank you for reaching out. I’m sorry to hear that you haven…" at bounding box center [557, 379] width 411 height 49
click at [736, 389] on textarea "Hi {{first_name}}, Thank you for reaching out. I’m sorry to hear that you haven…" at bounding box center [557, 379] width 411 height 49
click at [644, 386] on textarea "Hi {{first_name}}, Thank you for reaching out. I’m sorry to hear that you haven…" at bounding box center [557, 379] width 411 height 49
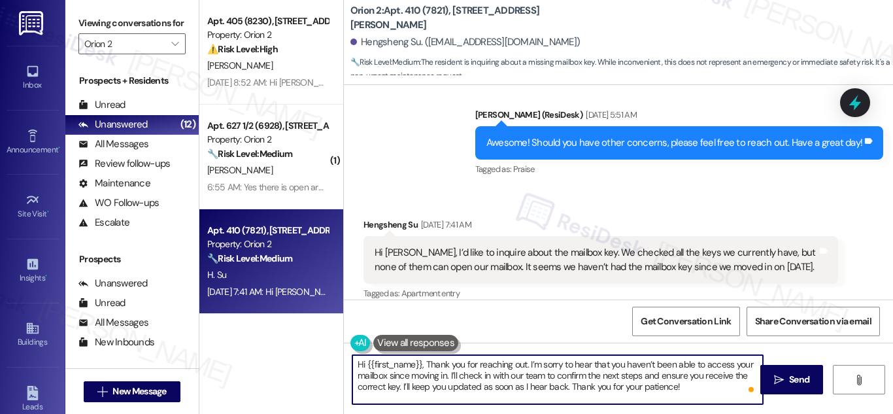
click at [644, 386] on textarea "Hi {{first_name}}, Thank you for reaching out. I’m sorry to hear that you haven…" at bounding box center [557, 379] width 411 height 49
click at [709, 391] on textarea "Hi {{first_name}}, Thank you for reaching out. I’m sorry to hear that you haven…" at bounding box center [557, 379] width 411 height 49
click at [485, 369] on textarea "Hi {{first_name}}, Thank you for reaching out. I’m sorry to hear that you haven…" at bounding box center [557, 379] width 411 height 49
type textarea "Hi {{first_name}}, Thank you for reaching out. I’m sorry to hear that you haven…"
click at [797, 385] on span "Send" at bounding box center [799, 380] width 20 height 14
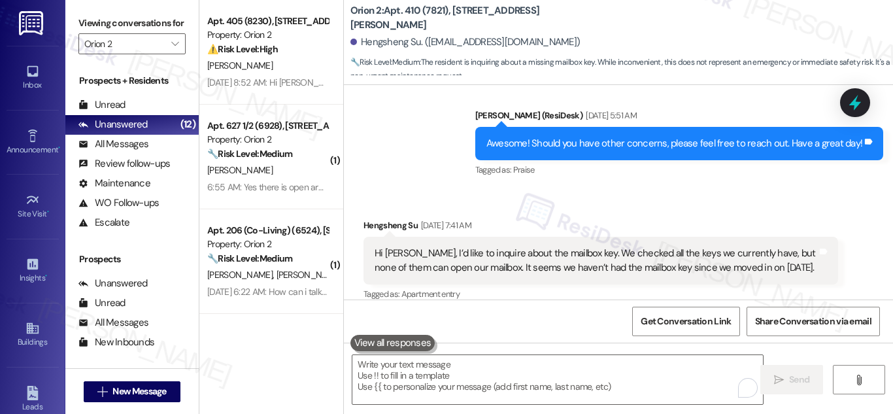
scroll to position [1554, 0]
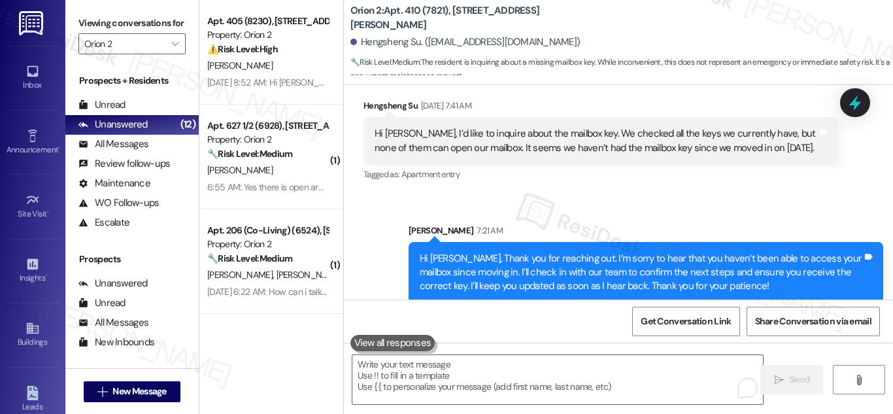
click at [859, 103] on icon at bounding box center [855, 103] width 12 height 16
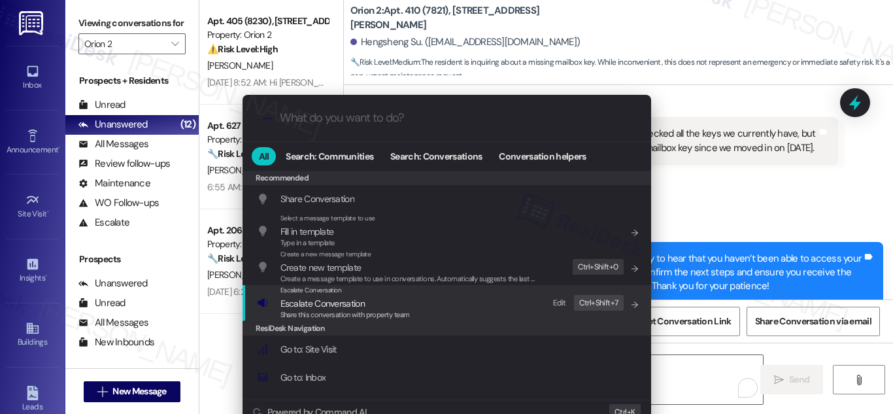
click at [337, 310] on span "Share this conversation with property team" at bounding box center [345, 314] width 129 height 9
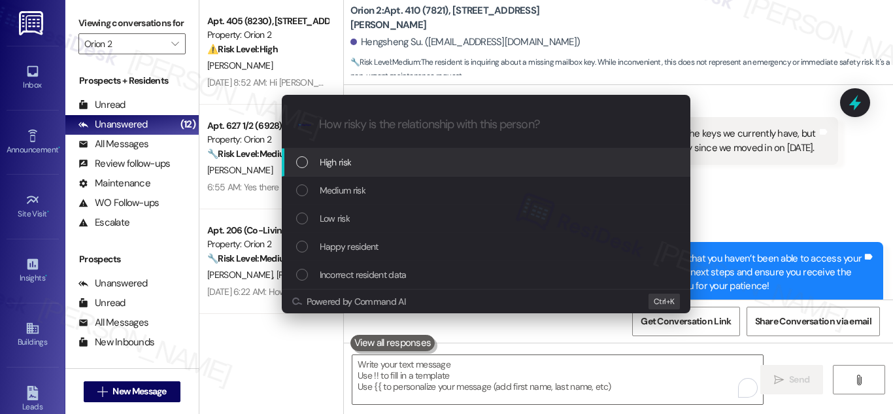
paste input "Follow-Up on Mailbox Access"
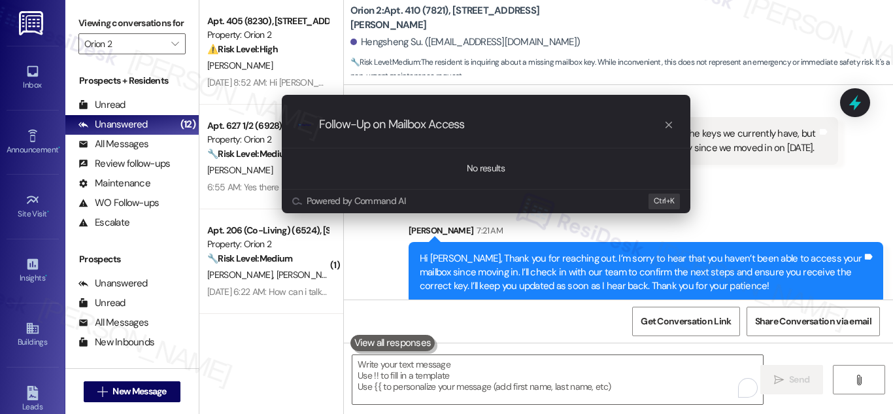
click at [390, 165] on div "No results" at bounding box center [486, 168] width 409 height 40
click at [489, 127] on input "Follow-Up on Mailbox Access" at bounding box center [491, 125] width 345 height 14
type input "Follow-Up on Mailbox Access - Orion 2: Apt. 410"
drag, startPoint x: 569, startPoint y: 125, endPoint x: 362, endPoint y: 129, distance: 207.3
click at [319, 118] on input "Follow-Up on Mailbox Access - Orion 2: Apt. 410" at bounding box center [491, 125] width 345 height 14
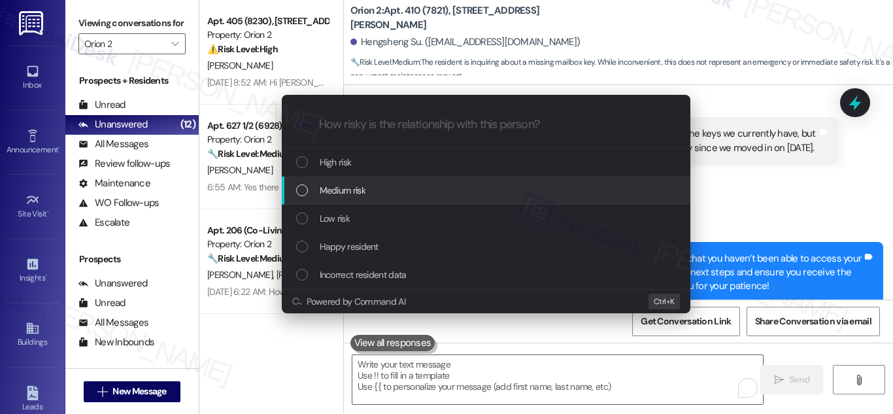
click at [332, 188] on span "Medium risk" at bounding box center [343, 190] width 46 height 14
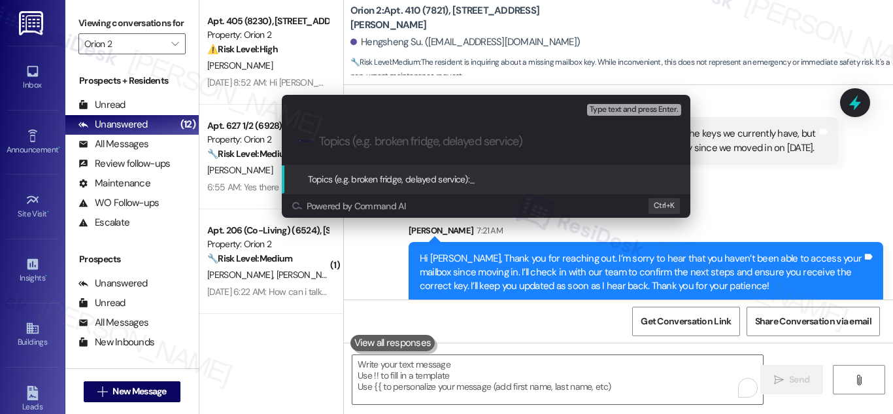
paste input "Follow-Up on Mailbox Access - Orion 2: Apt. 410"
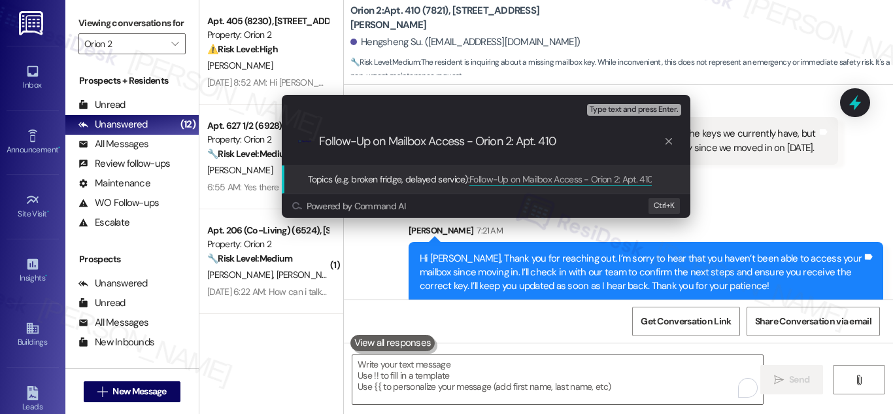
type input "Follow-Up on Mailbox Access - Orion 2: Apt. 410"
click at [445, 177] on span "Topics (e.g. broken fridge, delayed service):" at bounding box center [389, 179] width 162 height 12
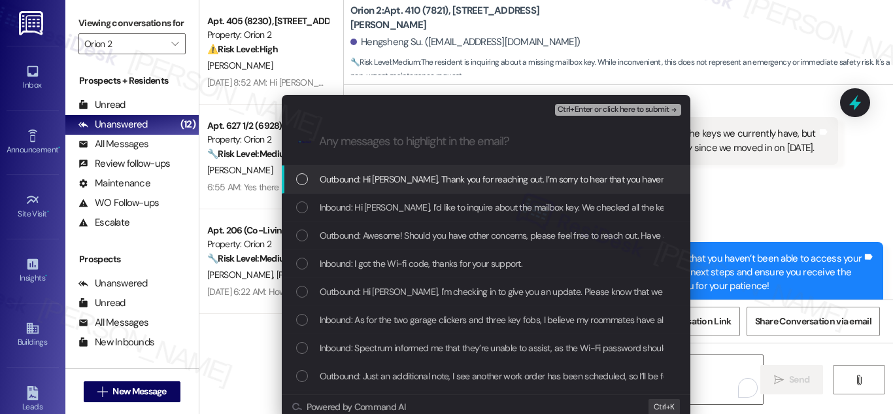
click at [400, 179] on span "Outbound: Hi [PERSON_NAME], Thank you for reaching out. I’m sorry to hear that …" at bounding box center [903, 179] width 1166 height 14
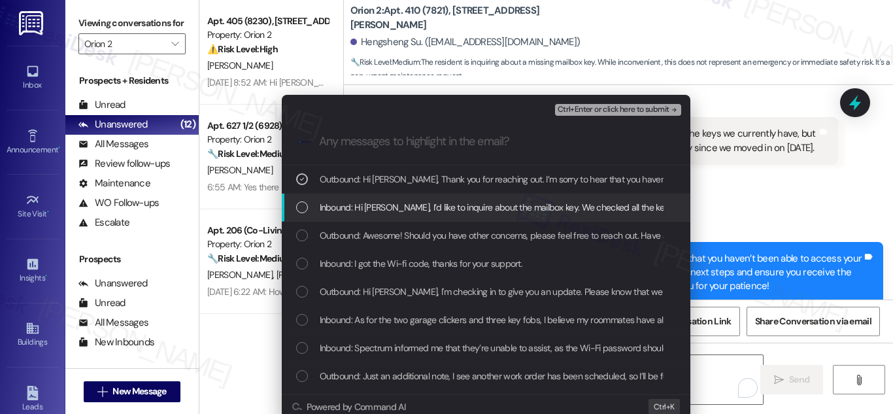
click at [367, 205] on span "Inbound: Hi [PERSON_NAME], I’d like to inquire about the mailbox key. We checke…" at bounding box center [743, 207] width 847 height 14
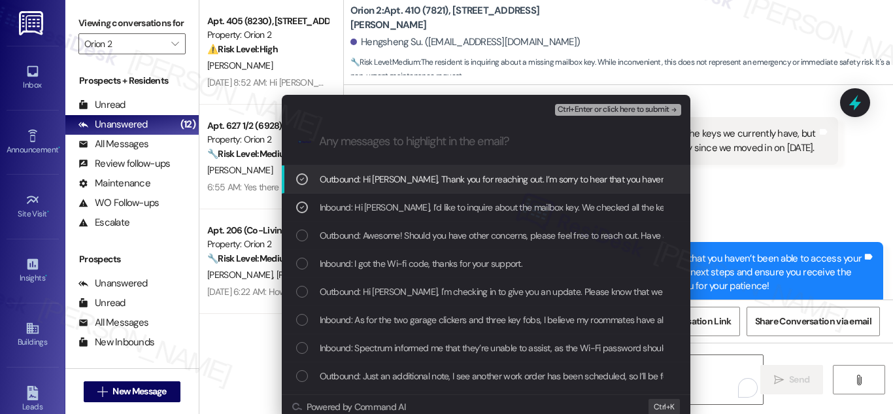
click at [644, 105] on span "Ctrl+Enter or click here to submit" at bounding box center [614, 109] width 112 height 9
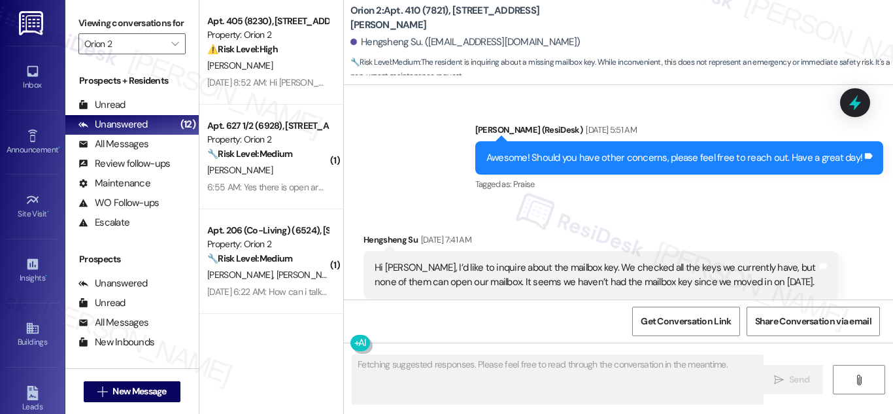
scroll to position [1434, 0]
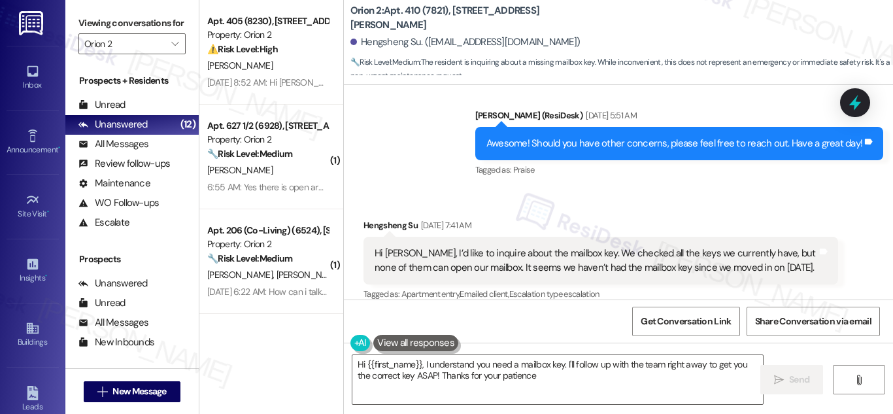
type textarea "Hi {{first_name}}, I understand you need a mailbox key. I'll follow up with the…"
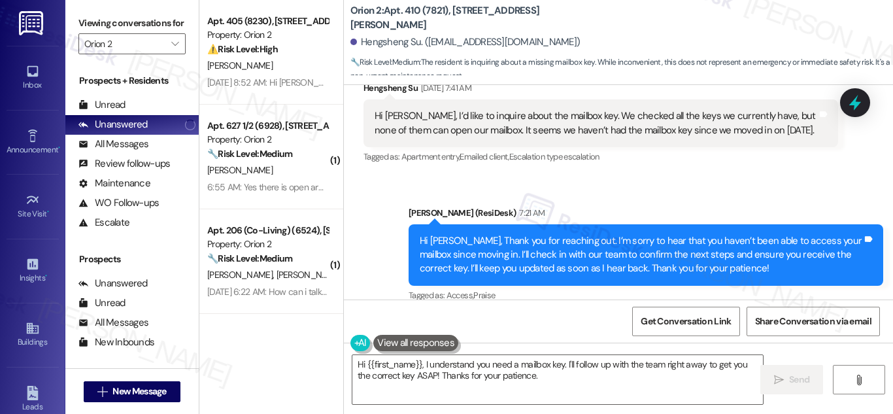
scroll to position [1573, 0]
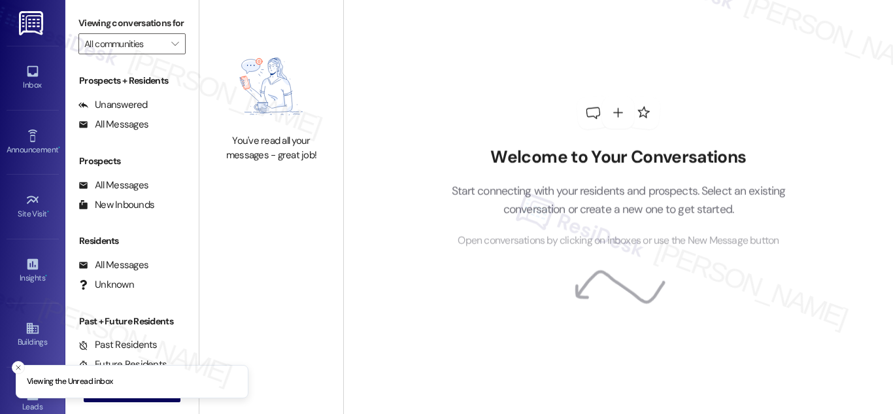
type input "Orion 2"
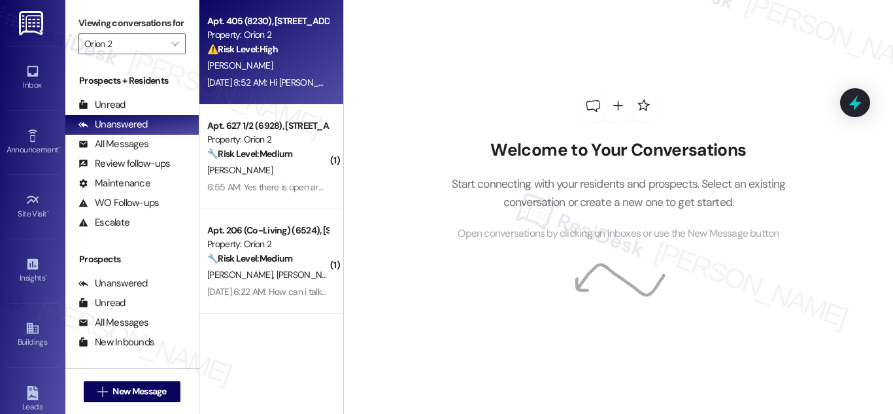
click at [248, 55] on div "⚠️ Risk Level: High The resident reports not receiving their mailbox keys since…" at bounding box center [267, 50] width 121 height 14
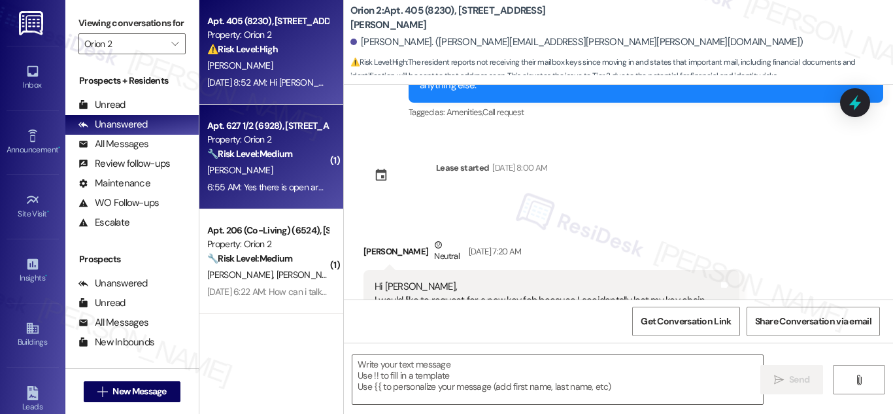
type textarea "Fetching suggested responses. Please feel free to read through the conversation…"
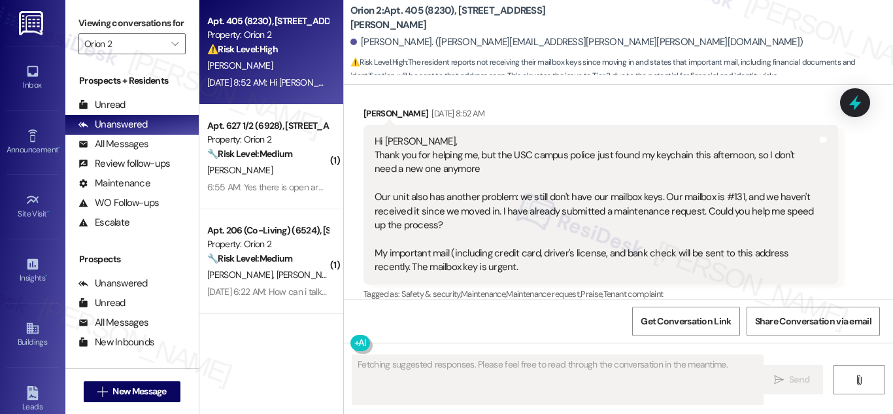
scroll to position [1157, 0]
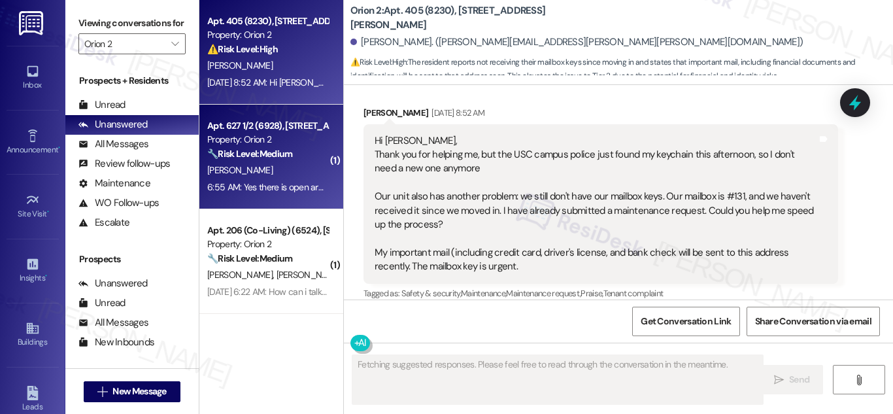
click at [260, 134] on div "Property: Orion 2" at bounding box center [267, 140] width 121 height 14
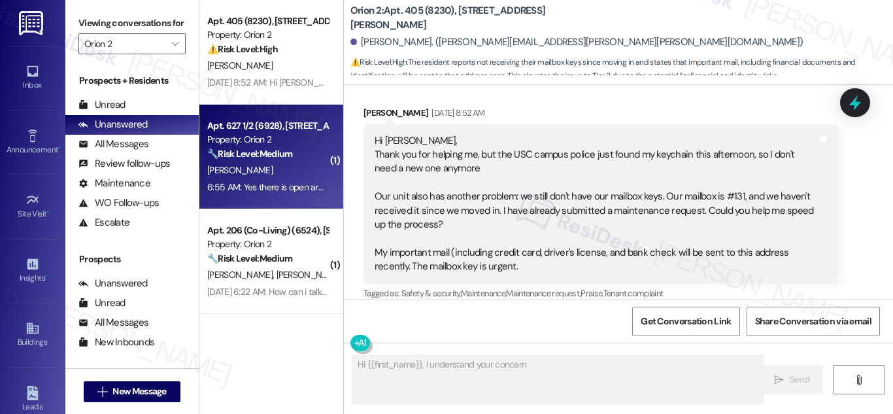
scroll to position [1258, 0]
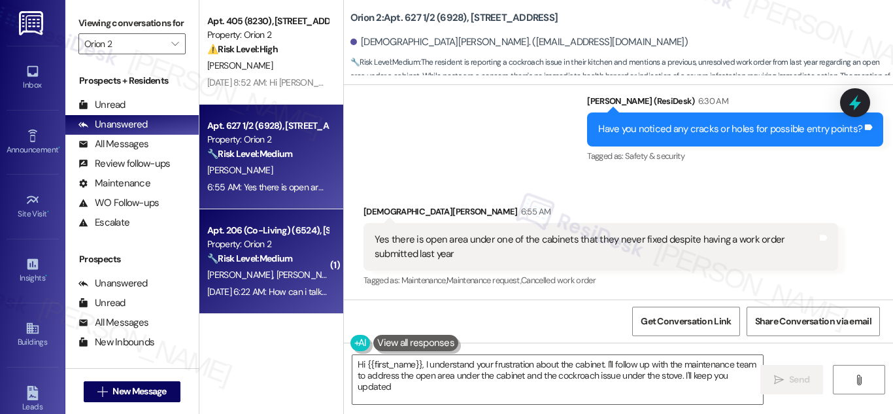
type textarea "Hi {{first_name}}, I understand your frustration about the cabinet. I'll follow…"
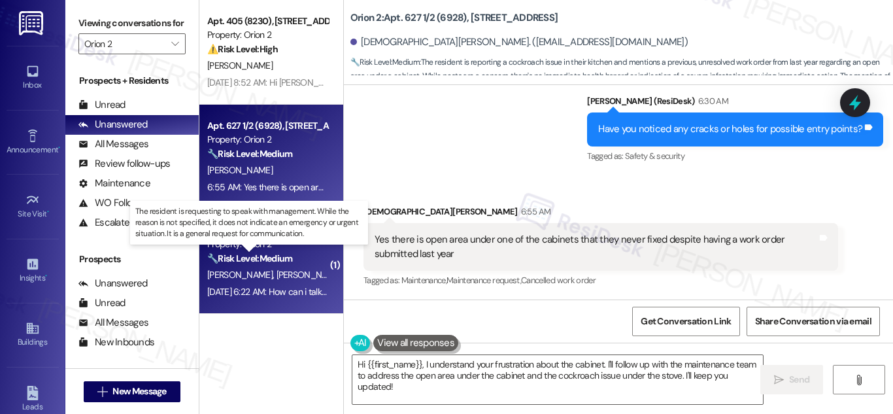
click at [265, 263] on strong "🔧 Risk Level: Medium" at bounding box center [249, 258] width 85 height 12
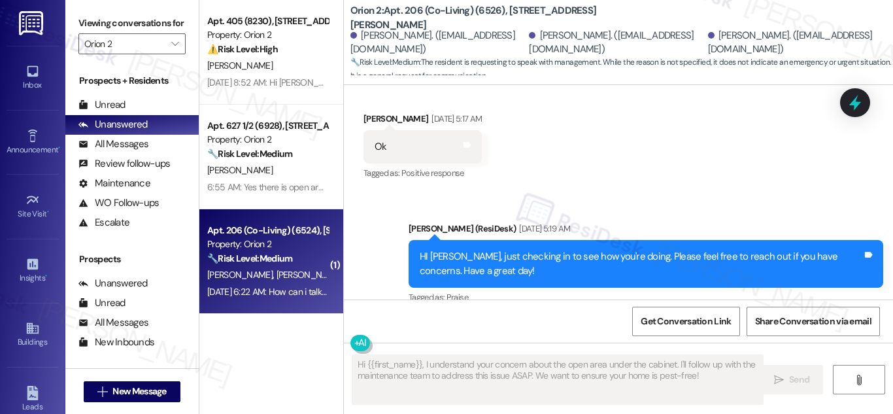
scroll to position [7377, 0]
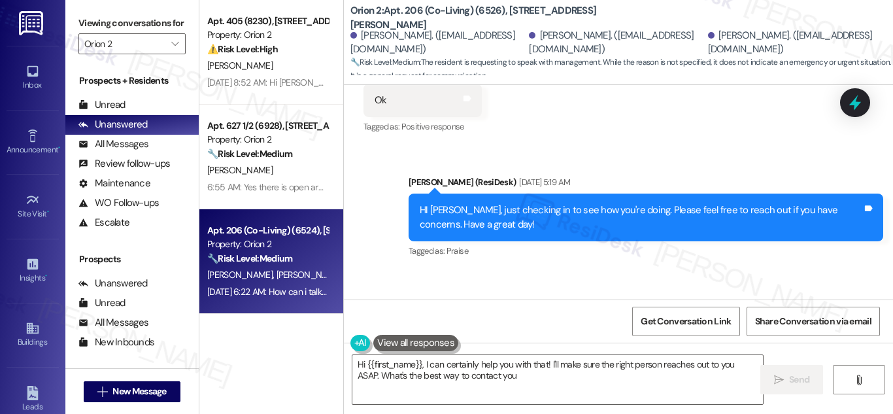
type textarea "Hi {{first_name}}, I can certainly help you with that! I'll make sure the right…"
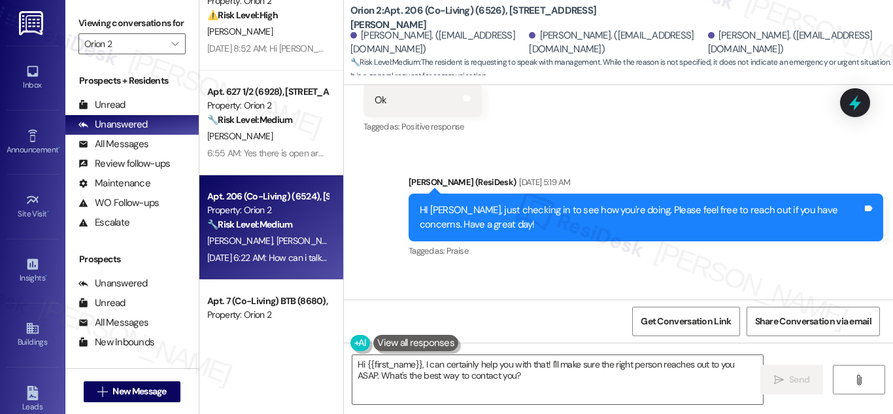
scroll to position [65, 0]
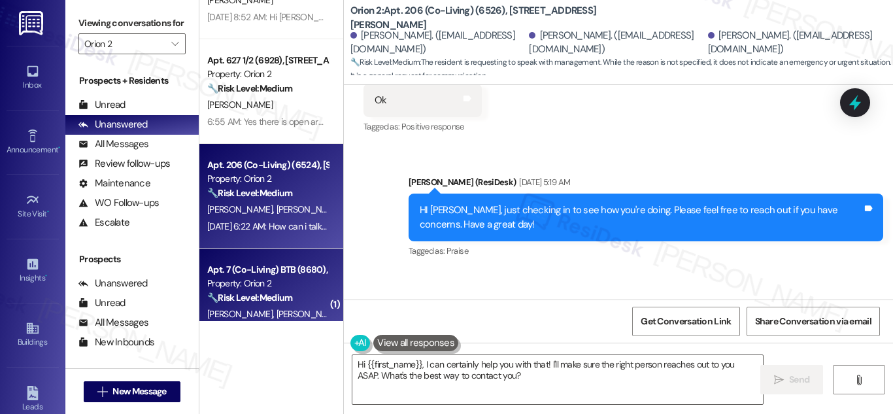
click at [260, 270] on div "Apt. 7 (Co-Living) BTB (8680), [STREET_ADDRESS]" at bounding box center [267, 270] width 121 height 14
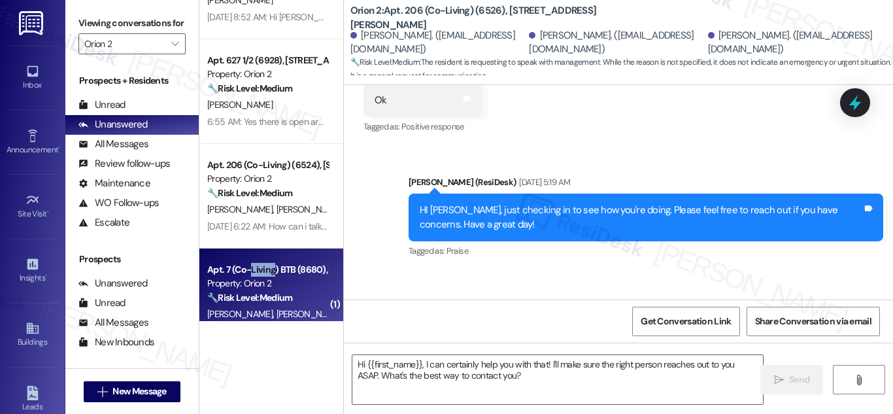
click at [260, 270] on div "Apt. 7 (Co-Living) BTB (8680), [STREET_ADDRESS]" at bounding box center [267, 270] width 121 height 14
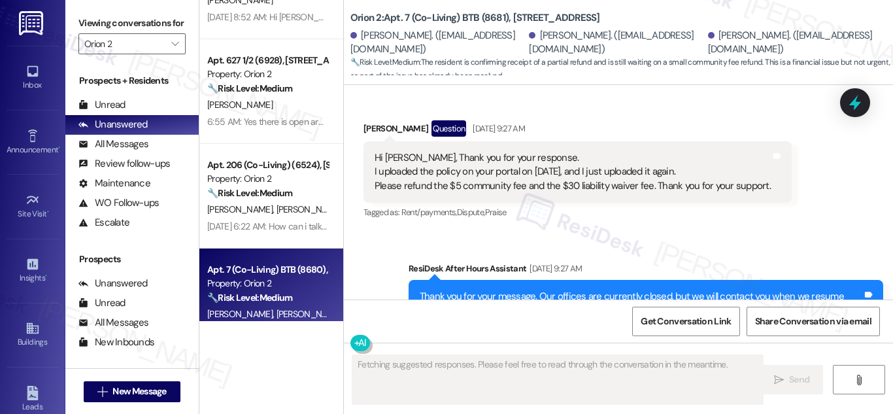
scroll to position [1574, 0]
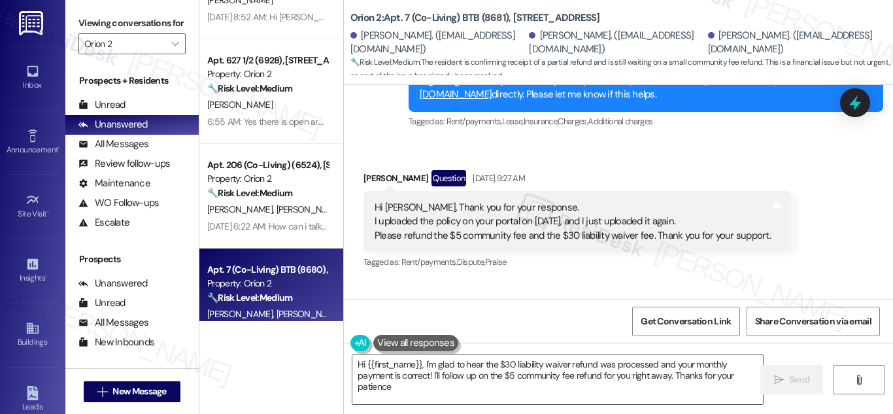
type textarea "Hi {{first_name}}, I'm glad to hear the $30 liability waiver refund was process…"
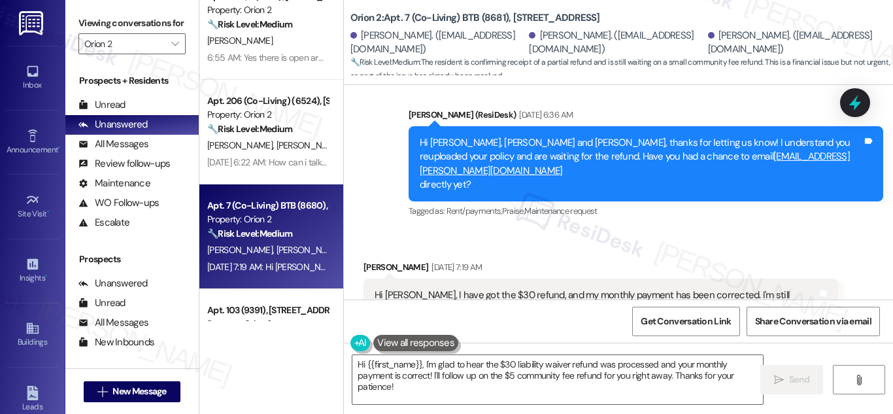
scroll to position [131, 0]
click at [443, 385] on textarea "Hi {{first_name}}, I'm glad to hear the $30 liability waiver refund was process…" at bounding box center [557, 379] width 411 height 49
